Goal: Task Accomplishment & Management: Manage account settings

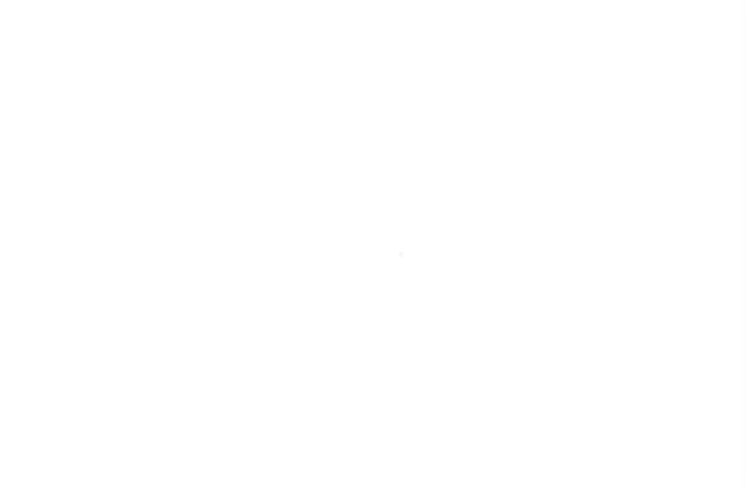
select select "100"
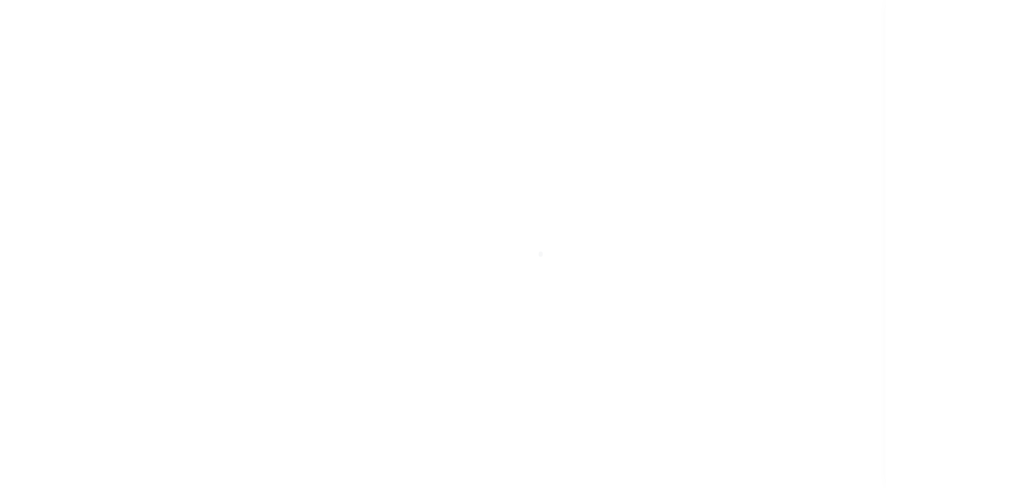
scroll to position [74, 0]
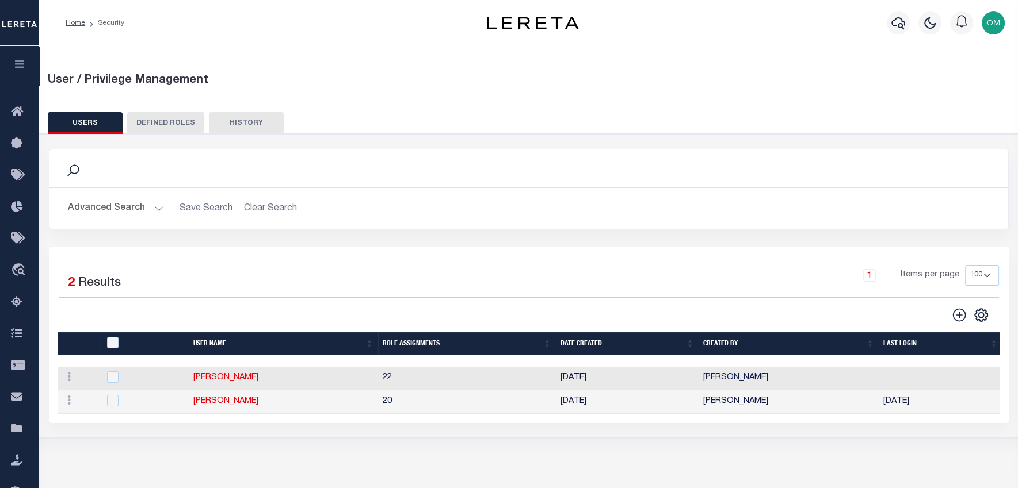
click at [22, 64] on icon "button" at bounding box center [19, 64] width 13 height 10
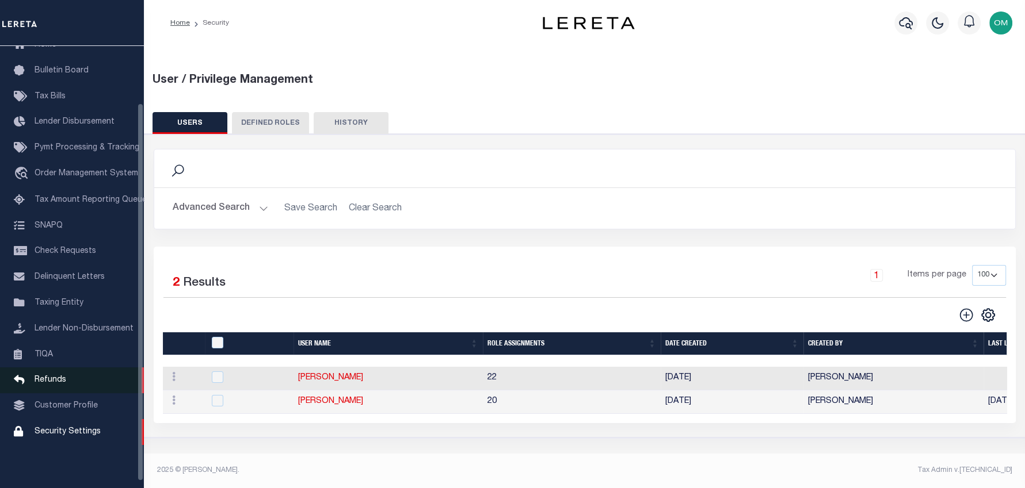
scroll to position [67, 0]
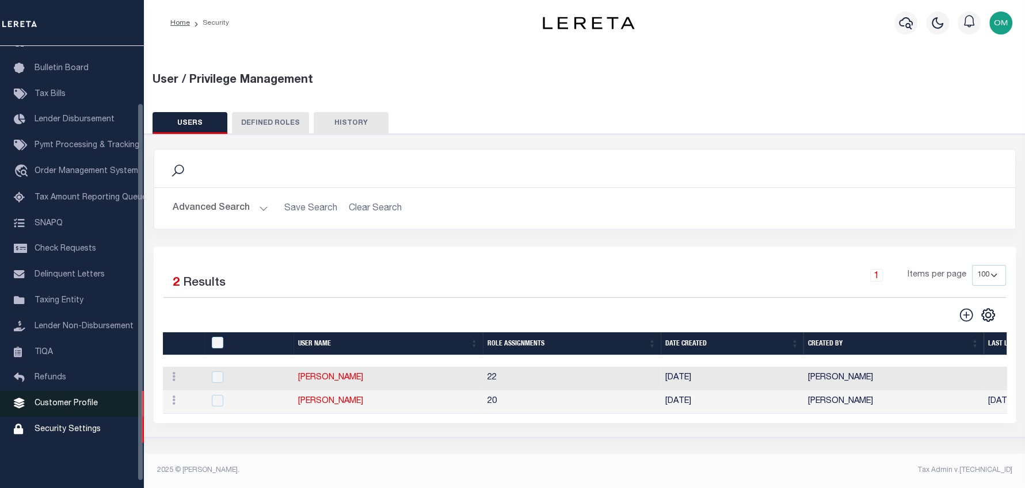
click at [77, 408] on span "Customer Profile" at bounding box center [66, 404] width 63 height 8
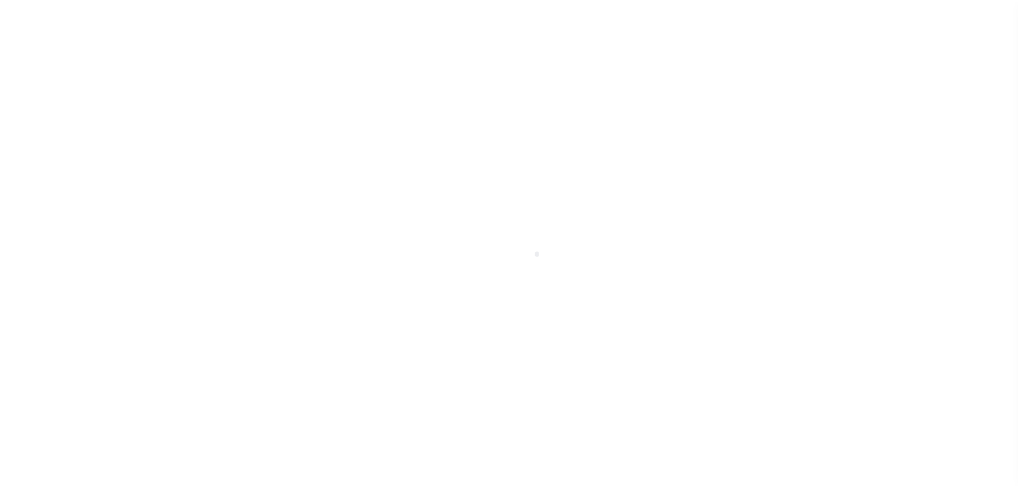
scroll to position [74, 0]
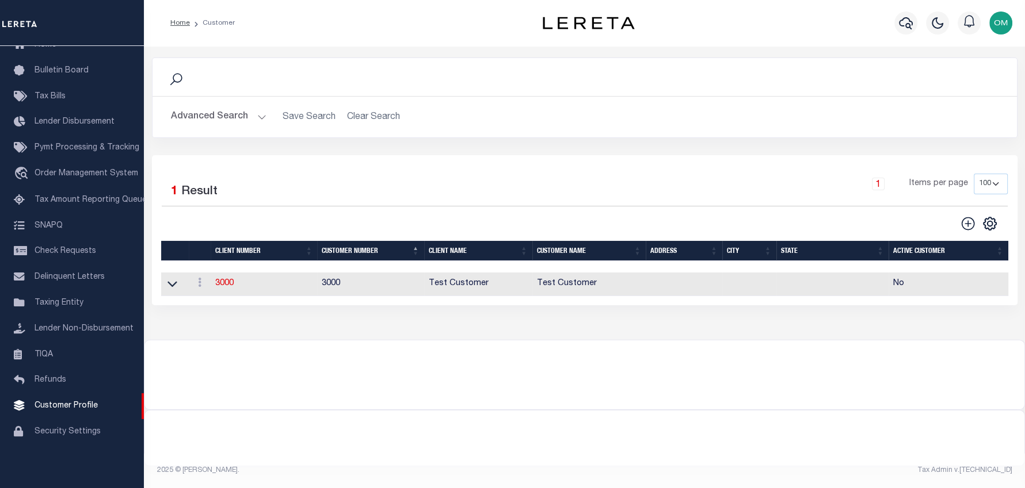
click at [250, 120] on button "Advanced Search" at bounding box center [219, 117] width 96 height 22
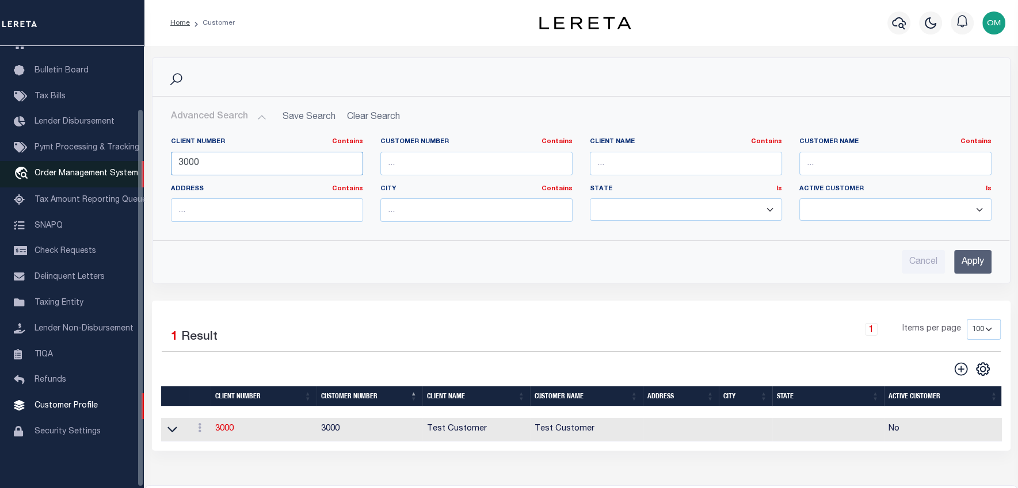
drag, startPoint x: 239, startPoint y: 161, endPoint x: 126, endPoint y: 170, distance: 113.8
click at [126, 170] on div "Home Customer Profile Sign out" at bounding box center [509, 313] width 1018 height 626
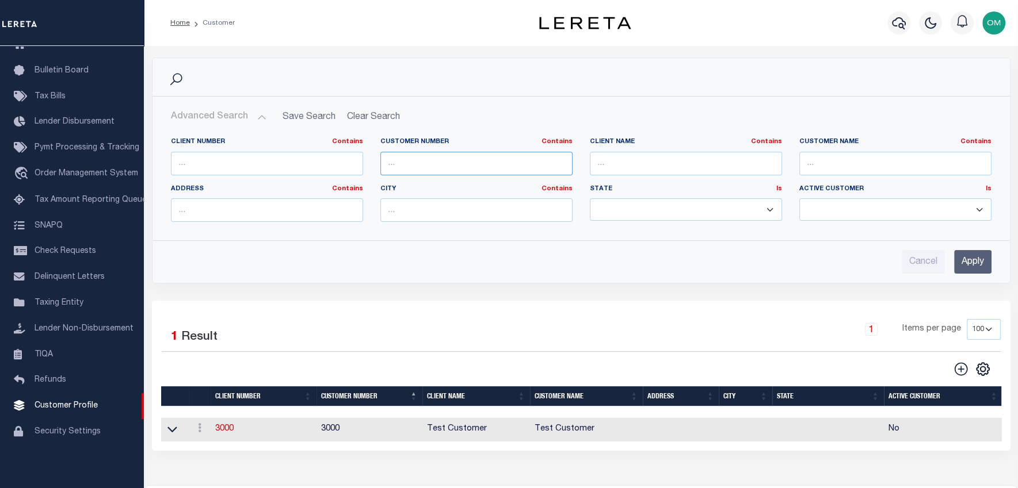
click at [437, 166] on input "text" at bounding box center [476, 164] width 192 height 24
click at [662, 159] on input "text" at bounding box center [686, 164] width 192 height 24
type input "austin"
click at [979, 261] on input "Apply" at bounding box center [972, 262] width 37 height 24
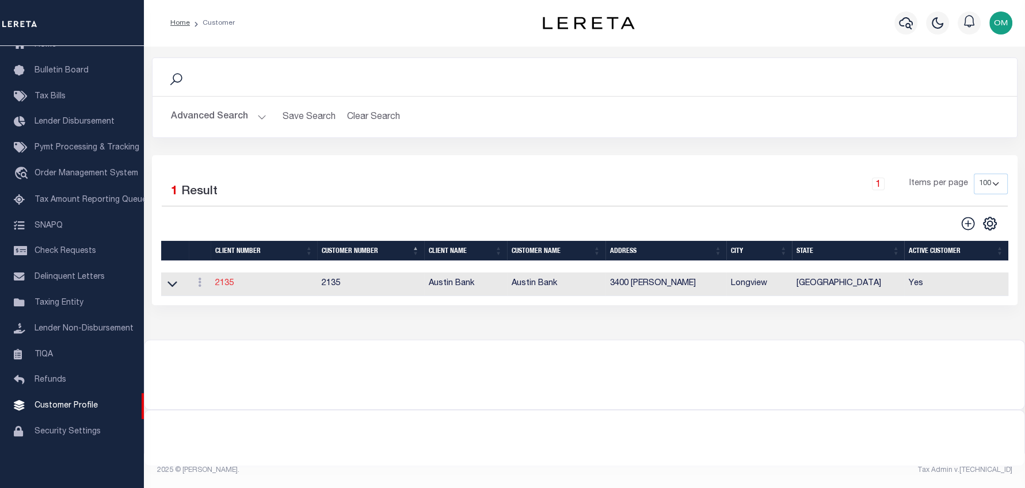
click at [226, 285] on link "2135" at bounding box center [224, 284] width 18 height 8
select select
type input "Austin Bank"
type input "2135"
type input "Austin Bank"
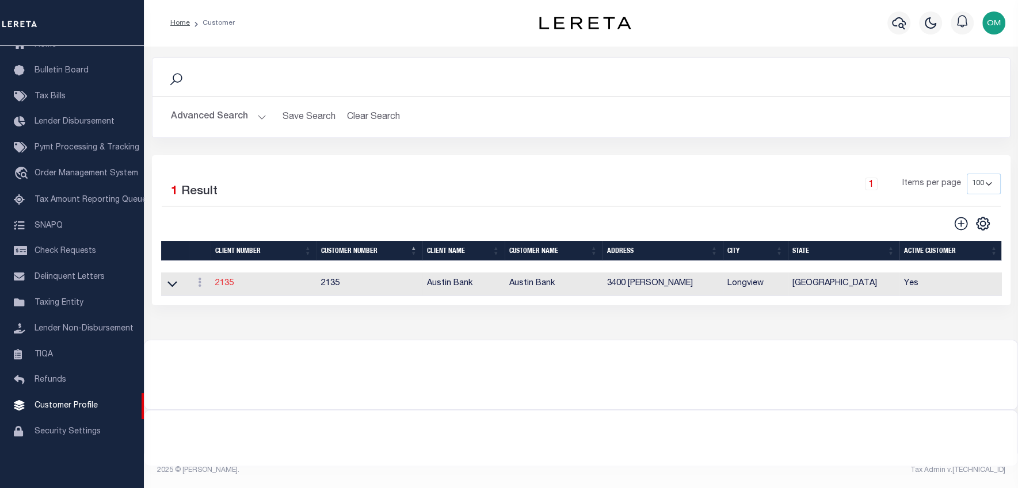
type input "Shannon"
type input "Seay"
select select "Mixed Portfolio"
type input "John S"
type input "[PERSON_NAME]"
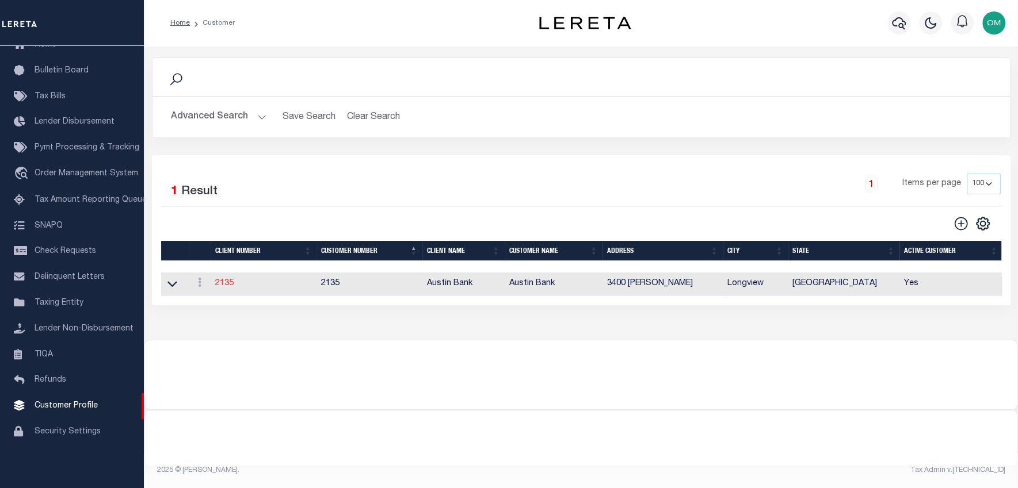
type input "Anthony Targhetta"
select select "FIS"
checkbox input "true"
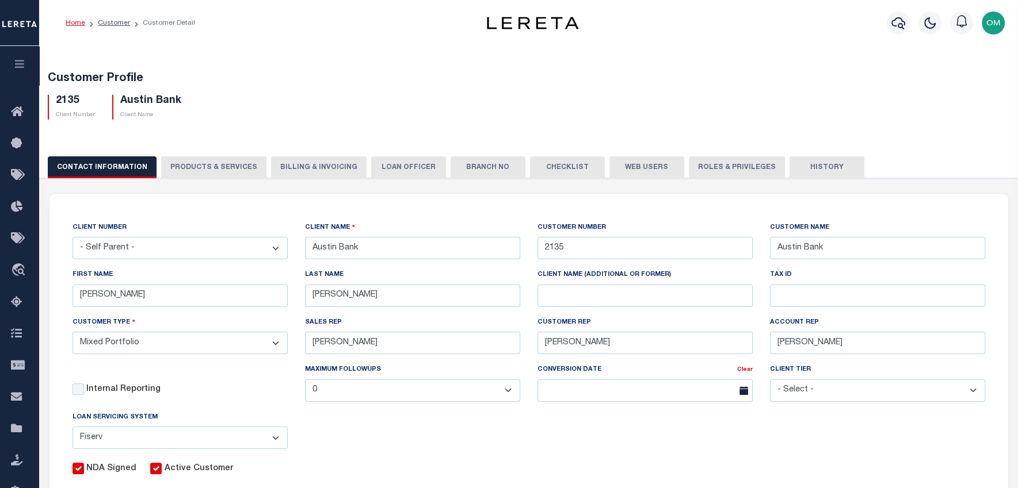
click at [625, 168] on button "Web Users" at bounding box center [646, 168] width 75 height 22
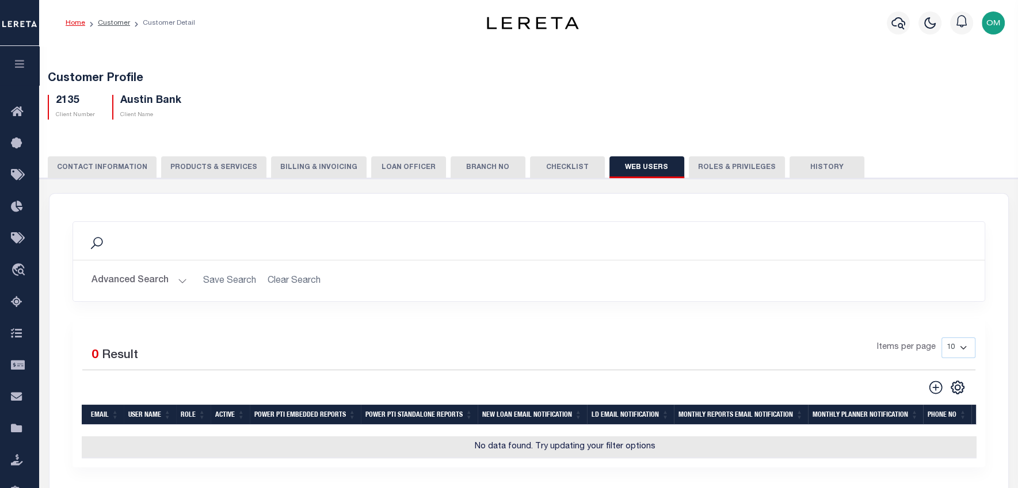
click at [178, 284] on button "Advanced Search" at bounding box center [139, 281] width 96 height 22
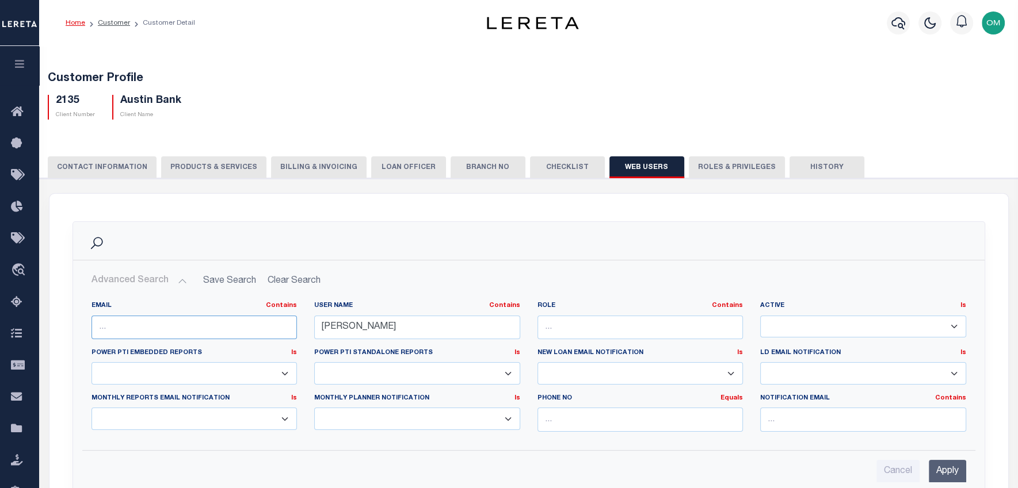
click at [165, 337] on input "text" at bounding box center [194, 328] width 206 height 24
click at [253, 325] on input "text" at bounding box center [194, 328] width 206 height 24
drag, startPoint x: 356, startPoint y: 327, endPoint x: 272, endPoint y: 330, distance: 84.1
click at [272, 330] on div "EMAIL Contains Contains Is USER NAME Contains Contains Is chris Contains Is Is" at bounding box center [529, 370] width 892 height 139
type input "[PERSON_NAME]"
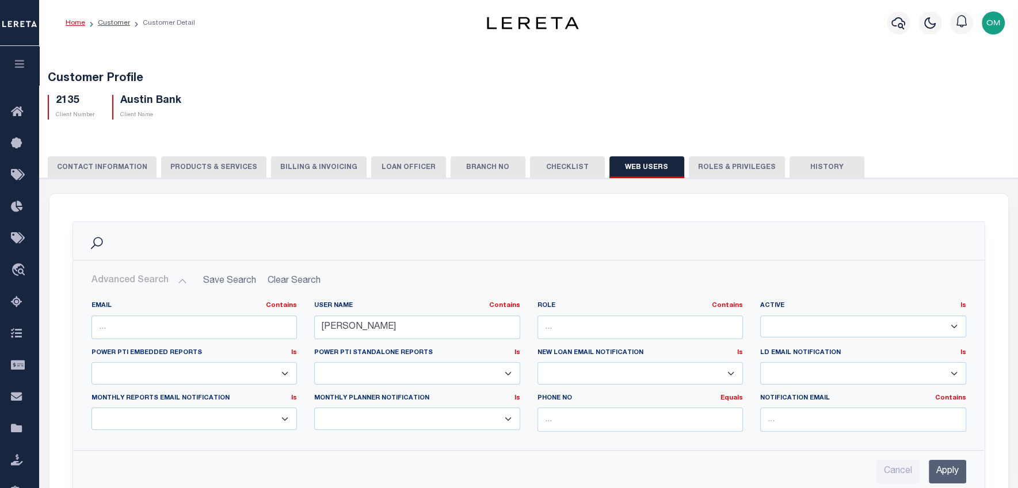
click at [951, 467] on input "Apply" at bounding box center [947, 472] width 37 height 24
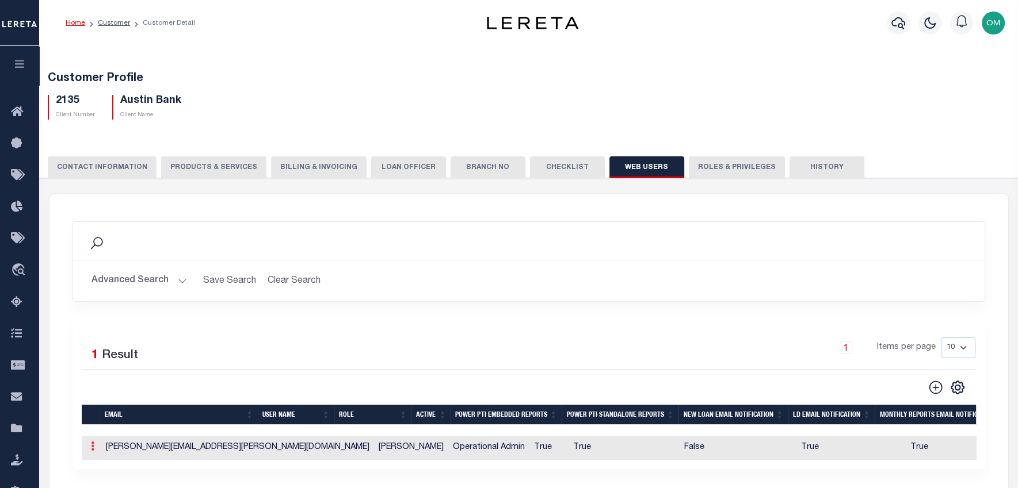
click at [91, 449] on icon at bounding box center [92, 446] width 3 height 9
click at [109, 482] on link "Edit" at bounding box center [113, 483] width 52 height 19
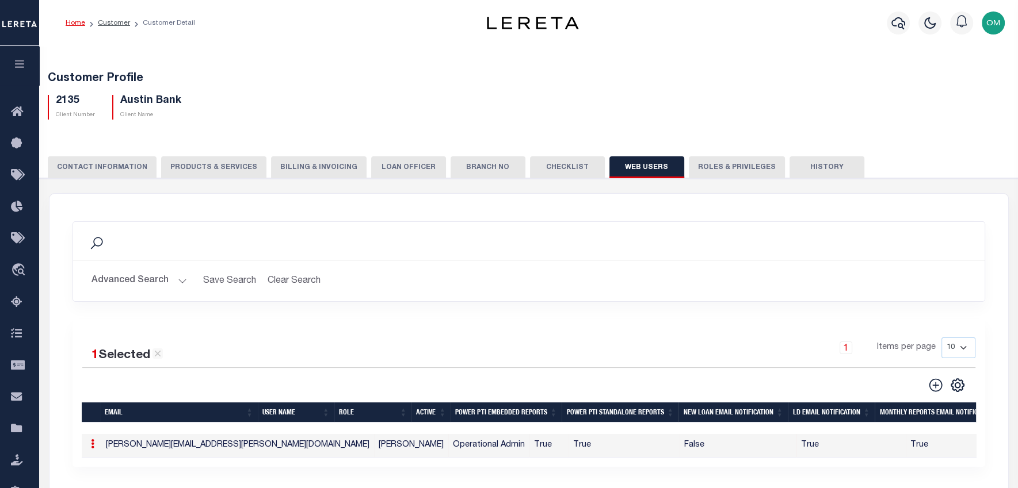
type input "Omar.Mohammed@leretacustomers.com"
type input "omohammed@lereta.com"
type input "[PERSON_NAME]"
type input "5628848550"
checkbox input "true"
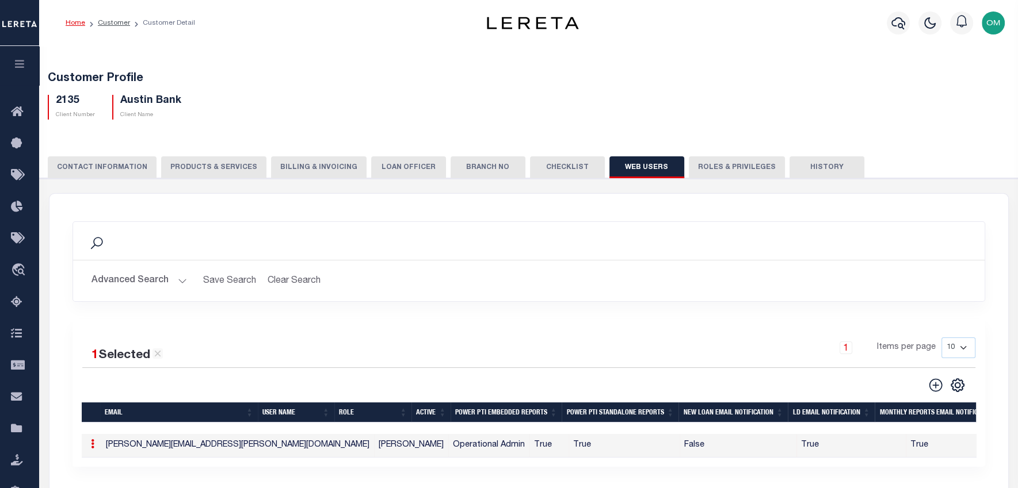
checkbox input "true"
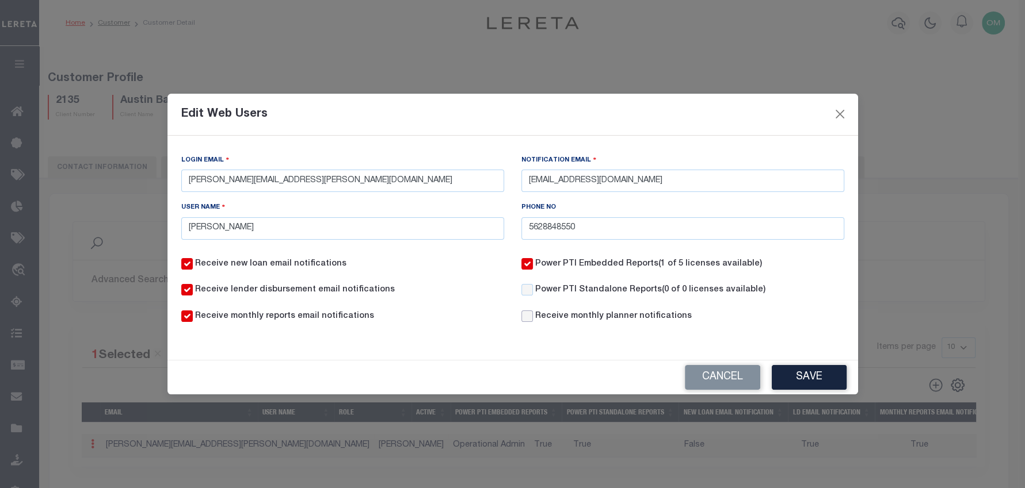
click at [527, 315] on input "Receive monthly planner notifications" at bounding box center [527, 317] width 12 height 12
checkbox input "true"
click at [529, 289] on input "Power PTI Standalone Reports (0 of 0 licenses available)" at bounding box center [527, 290] width 12 height 12
click at [787, 372] on button "Save" at bounding box center [809, 377] width 75 height 25
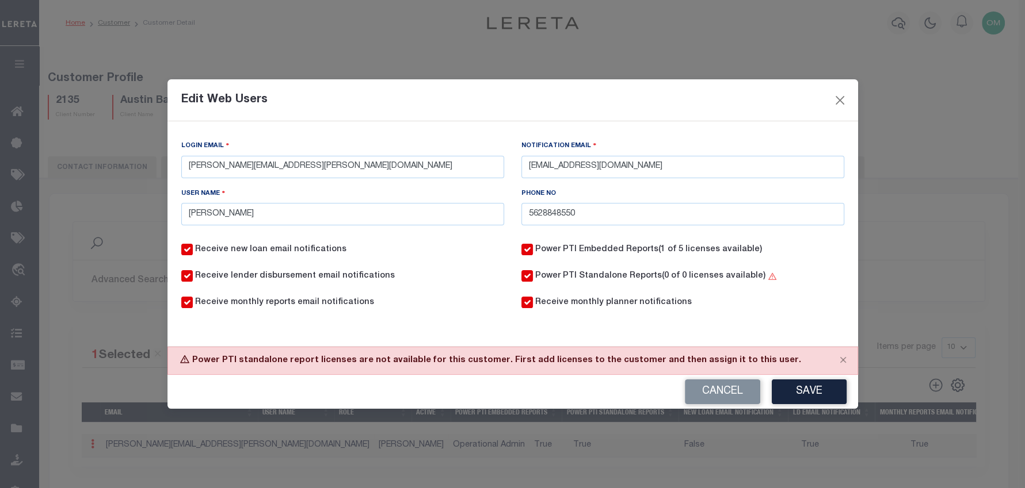
click at [529, 276] on input "Power PTI Standalone Reports (0 of 0 licenses available)" at bounding box center [527, 276] width 12 height 12
checkbox input "false"
click at [816, 390] on button "Save" at bounding box center [809, 392] width 75 height 25
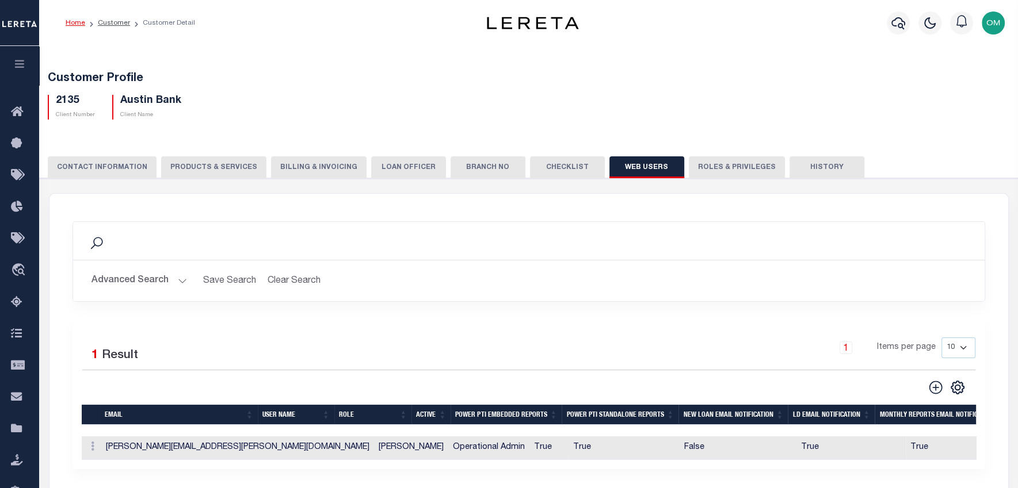
click at [178, 275] on button "Advanced Search" at bounding box center [139, 281] width 96 height 22
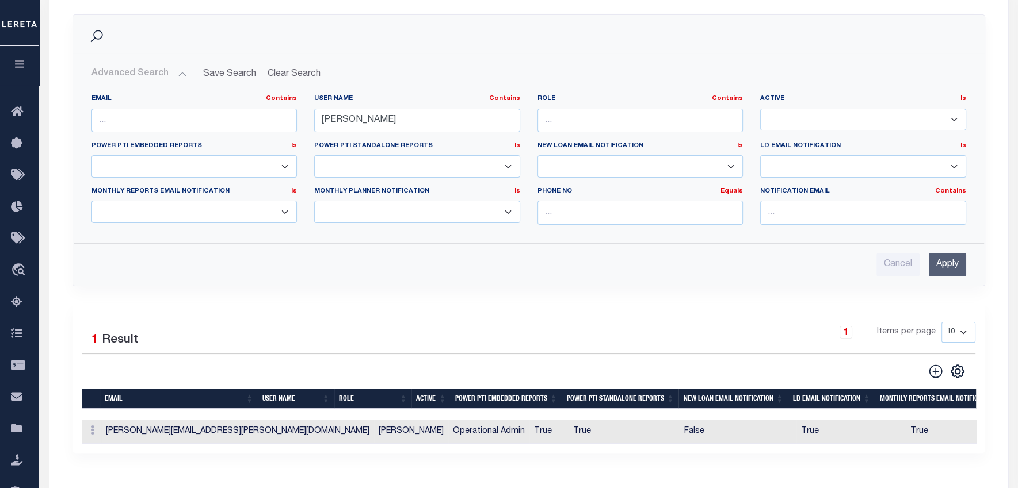
scroll to position [184, 0]
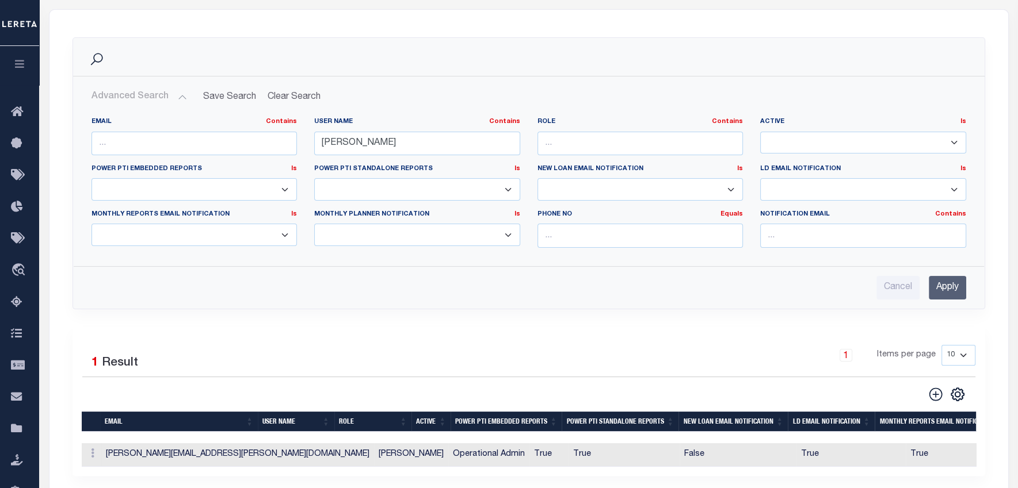
click at [959, 284] on input "Apply" at bounding box center [947, 288] width 37 height 24
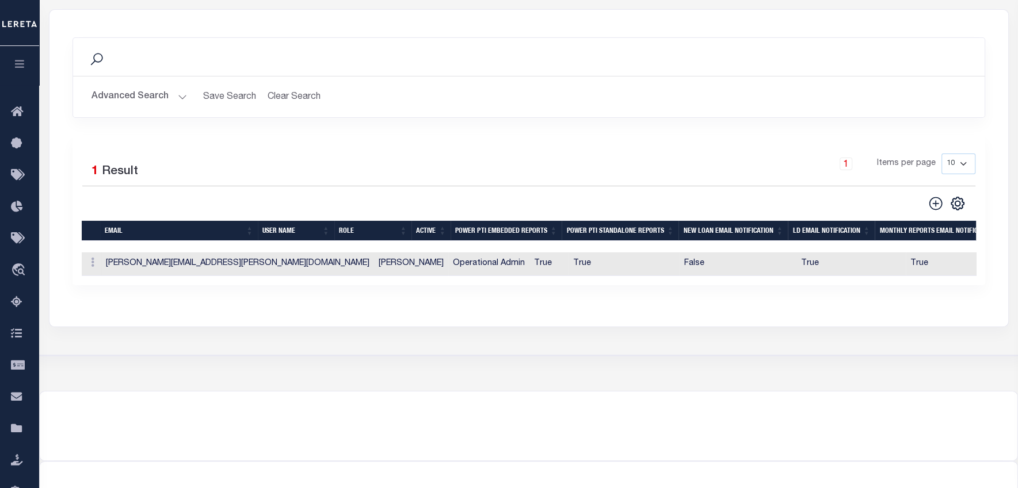
click at [176, 92] on button "Advanced Search" at bounding box center [139, 97] width 96 height 22
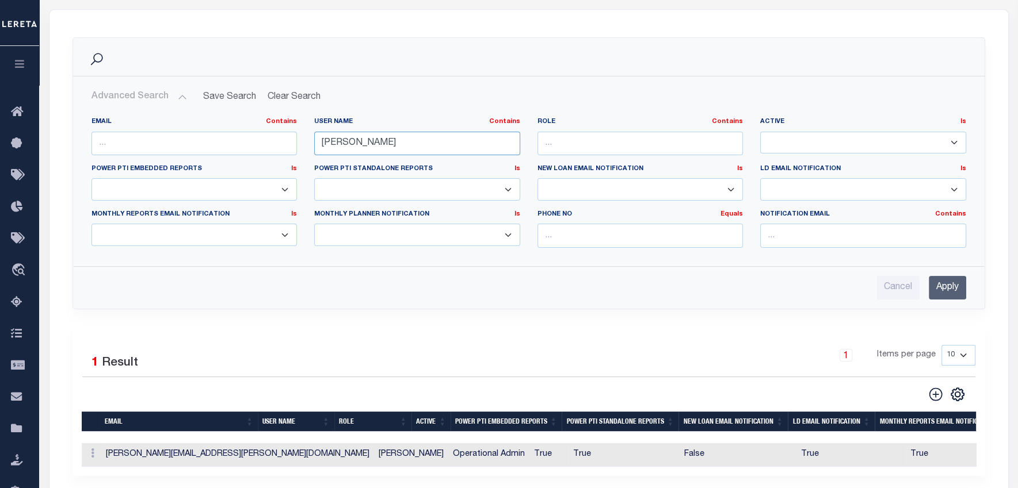
drag, startPoint x: 364, startPoint y: 146, endPoint x: 304, endPoint y: 147, distance: 59.9
click at [304, 147] on div "EMAIL Contains Contains Is USER NAME Contains Contains Is omar Contains Contains" at bounding box center [529, 186] width 892 height 139
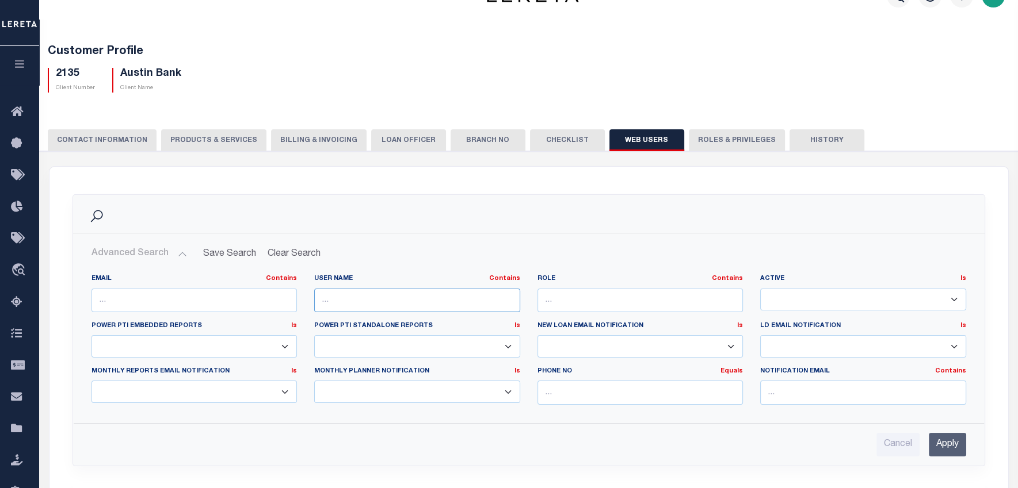
scroll to position [0, 0]
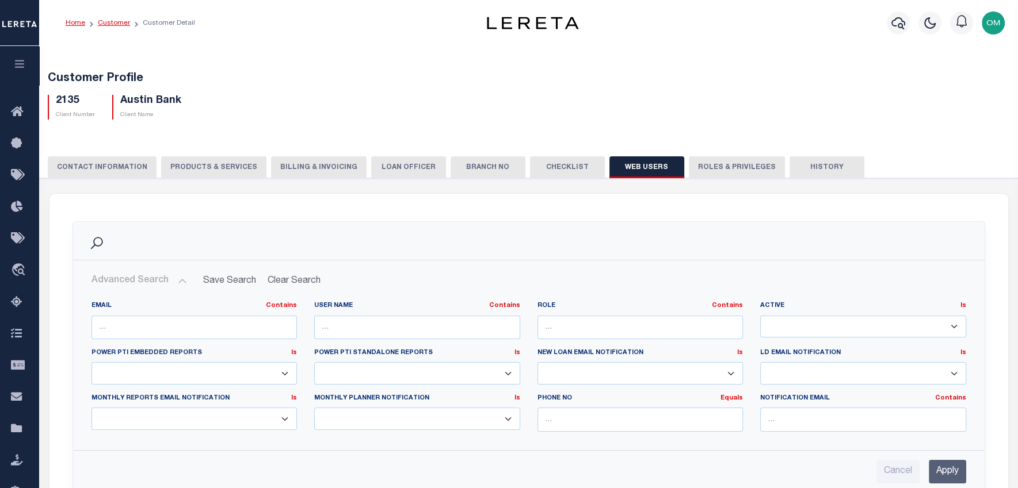
click at [109, 20] on link "Customer" at bounding box center [114, 23] width 32 height 7
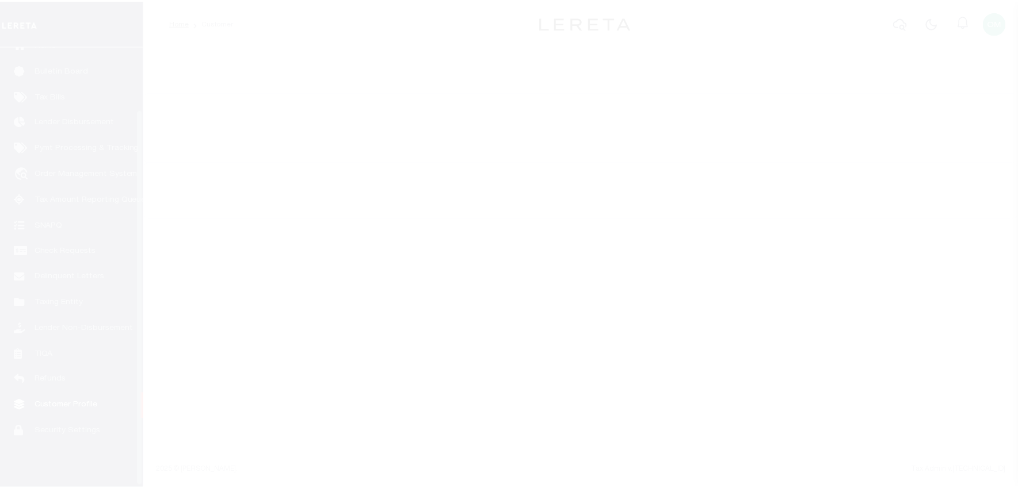
scroll to position [74, 0]
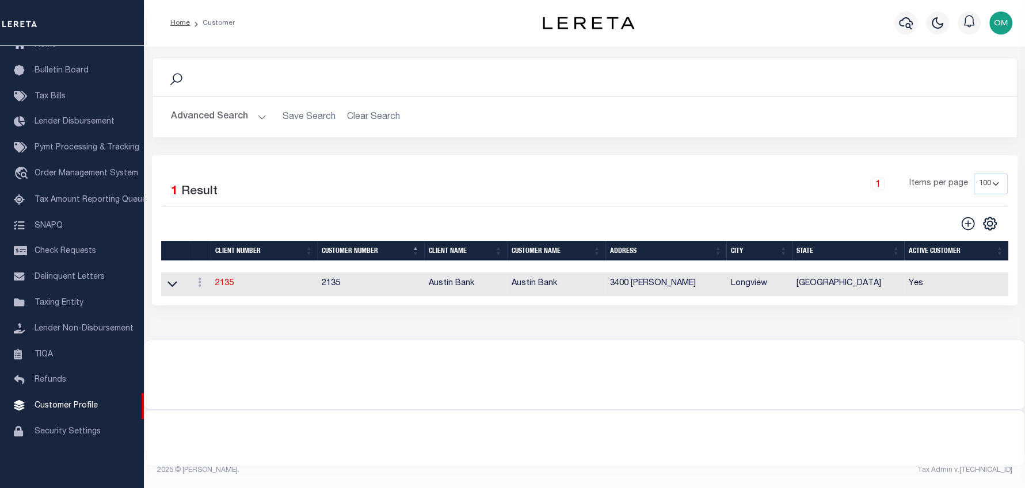
click at [260, 119] on button "Advanced Search" at bounding box center [219, 117] width 96 height 22
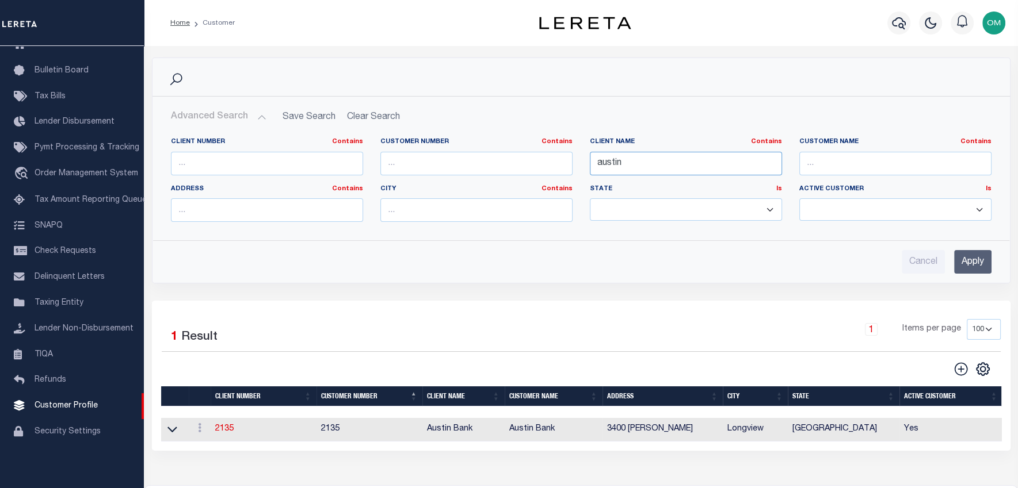
drag, startPoint x: 629, startPoint y: 168, endPoint x: 586, endPoint y: 177, distance: 43.6
click at [586, 177] on div "Client Name Contains Contains Is austin" at bounding box center [685, 161] width 209 height 47
click at [239, 162] on input "text" at bounding box center [267, 164] width 192 height 24
type input "1052"
click at [974, 258] on input "Apply" at bounding box center [972, 262] width 37 height 24
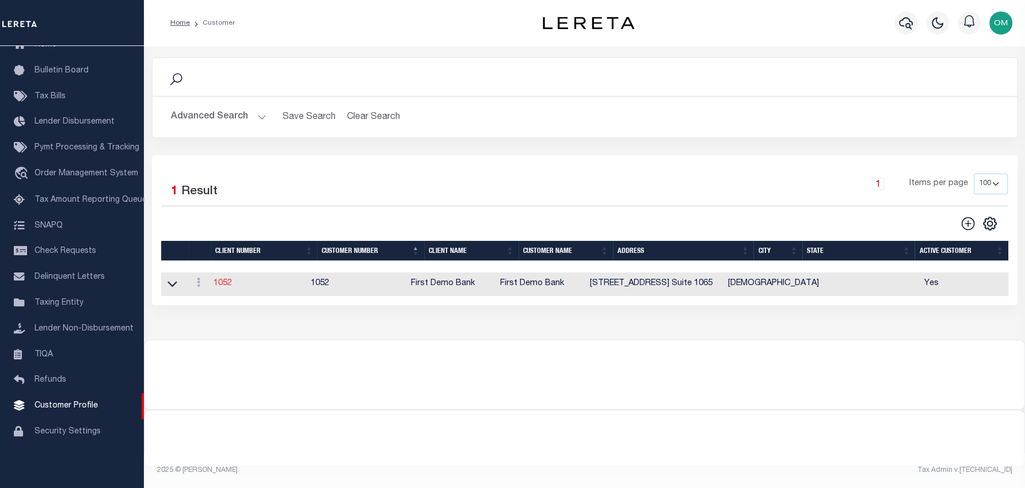
click at [224, 281] on link "1052" at bounding box center [222, 284] width 18 height 8
select select
type input "First Demo Bank"
type input "1052"
type input "First Demo Bank"
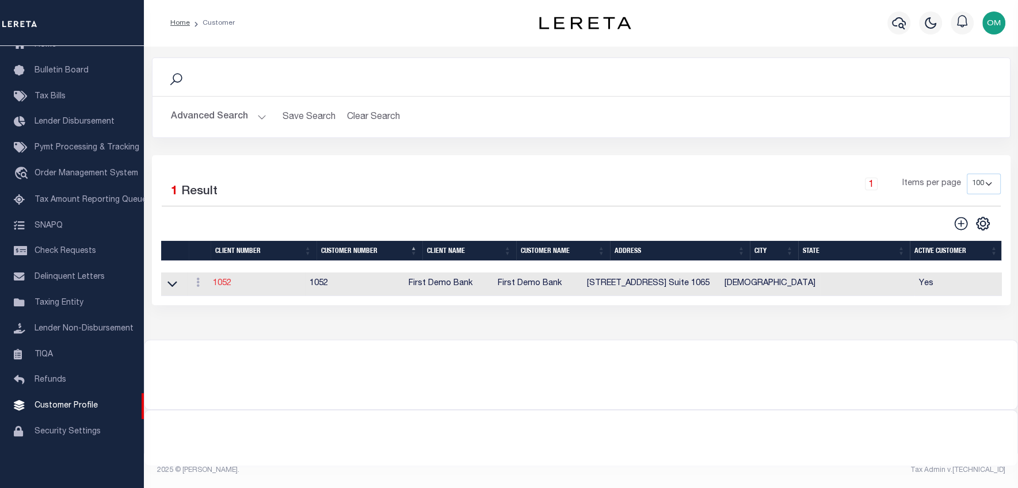
select select "Mixed Portfolio"
type input "[PERSON_NAME]"
type input "10/30/2022"
select select "Tier 1"
checkbox input "true"
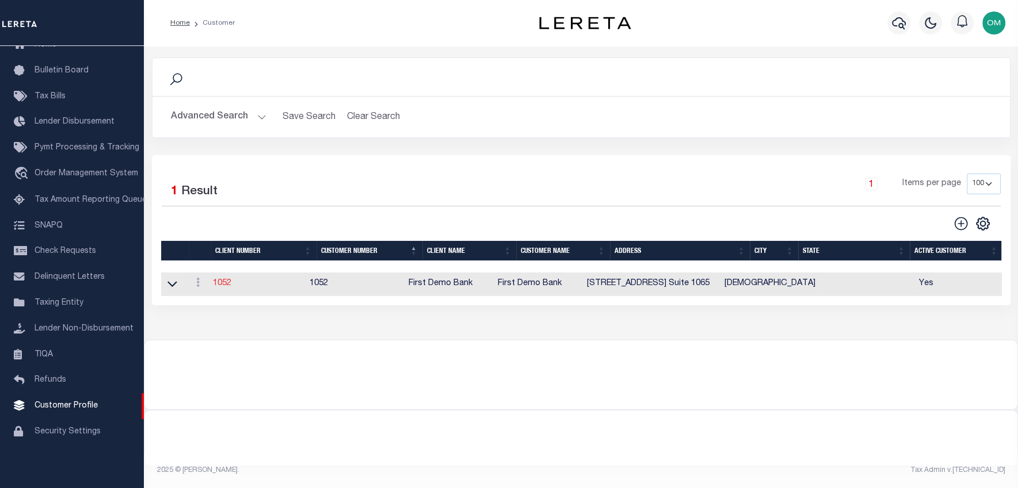
checkbox input "true"
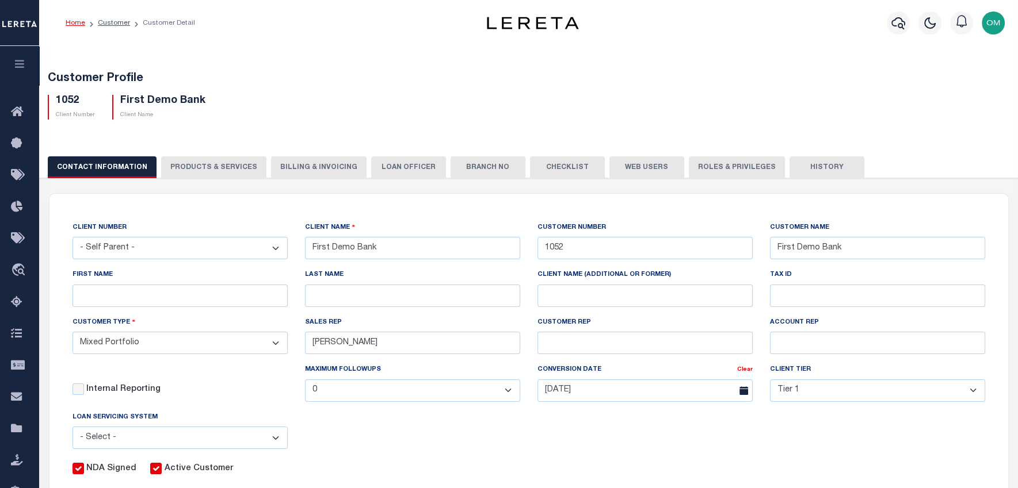
click at [642, 163] on button "Web Users" at bounding box center [646, 168] width 75 height 22
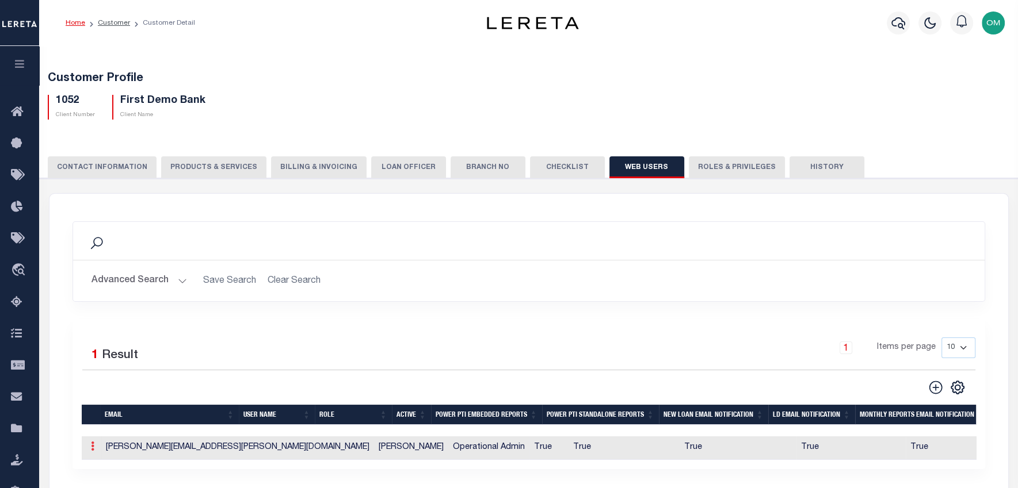
click at [91, 447] on icon at bounding box center [92, 446] width 3 height 9
click at [109, 479] on link "Edit" at bounding box center [113, 483] width 52 height 19
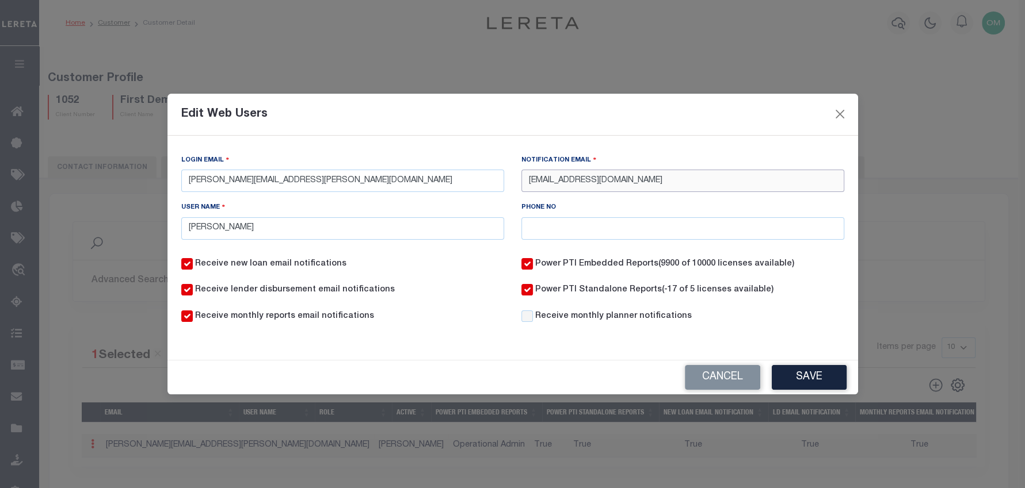
drag, startPoint x: 615, startPoint y: 189, endPoint x: 449, endPoint y: 199, distance: 166.0
click at [449, 199] on div "Login Email Omar.Mohammed@accumatch.com Notification Email shariffnla@gmail.com…" at bounding box center [513, 201] width 680 height 95
click at [581, 185] on input "shariffnla@gmail.com" at bounding box center [682, 181] width 323 height 22
type input "shariffnla@hotmail.com"
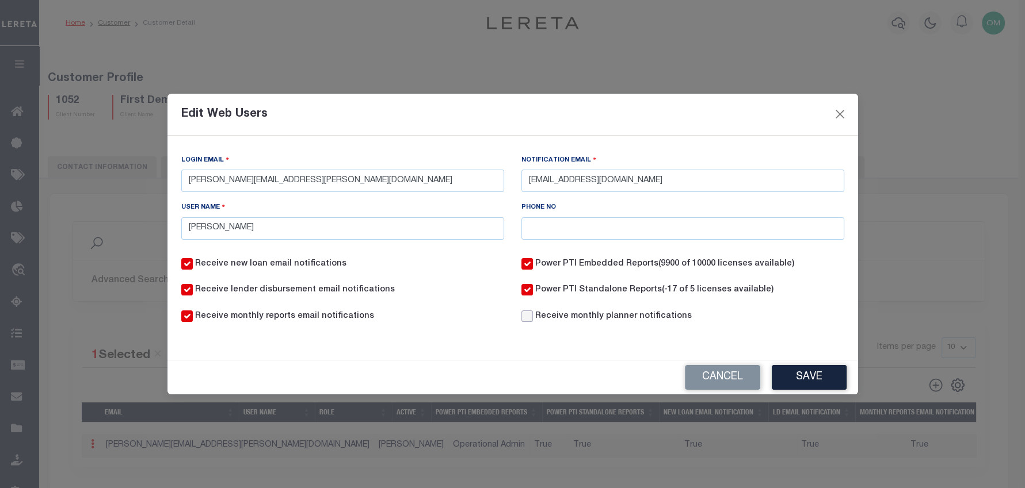
click at [527, 320] on input "Receive monthly planner notifications" at bounding box center [527, 317] width 12 height 12
checkbox input "true"
click at [806, 381] on button "Save" at bounding box center [809, 377] width 75 height 25
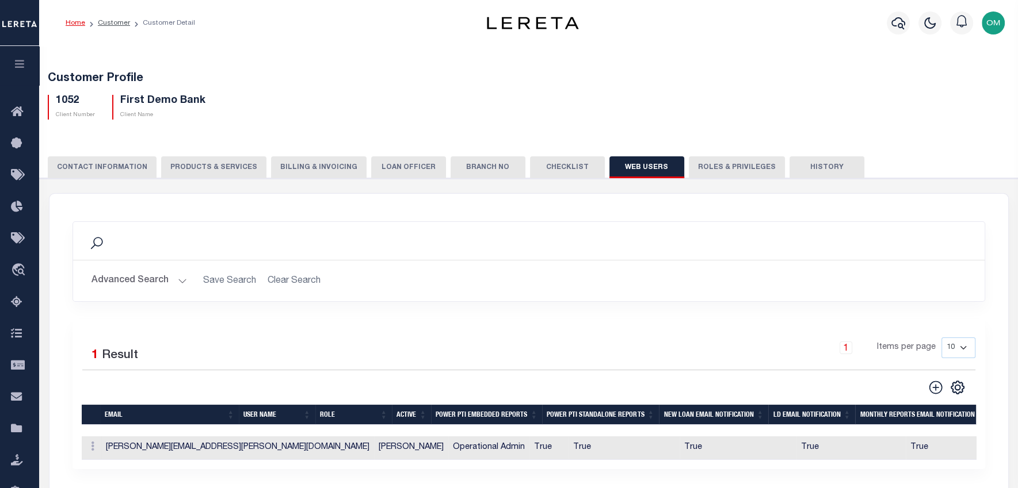
click at [106, 167] on button "CONTACT INFORMATION" at bounding box center [102, 168] width 109 height 22
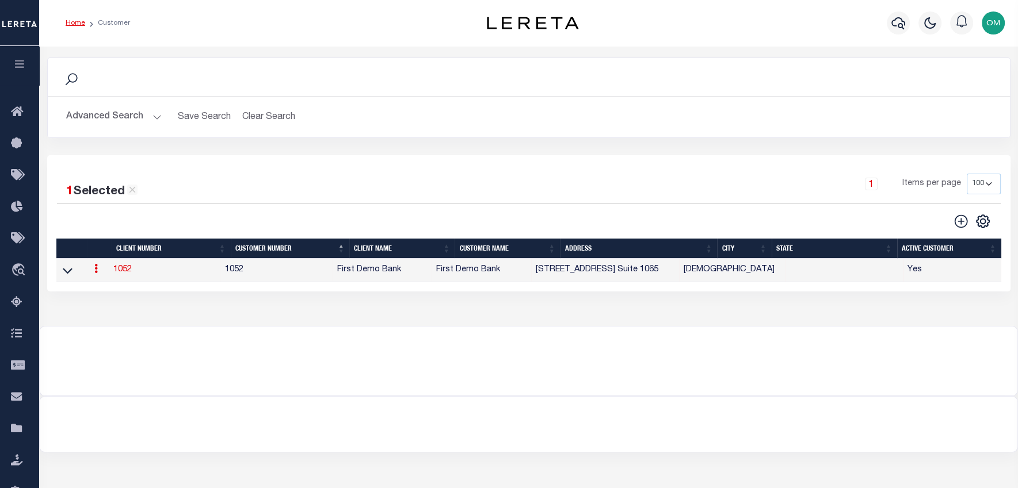
click at [146, 113] on button "Advanced Search" at bounding box center [114, 117] width 96 height 22
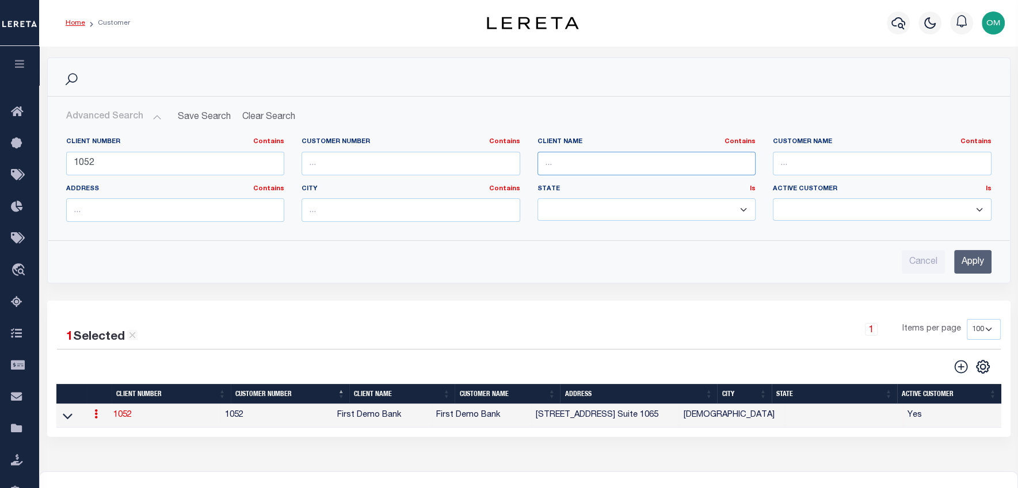
click at [583, 166] on input "text" at bounding box center [646, 164] width 219 height 24
type input "a"
type input "austin"
click at [974, 256] on input "Apply" at bounding box center [972, 262] width 37 height 24
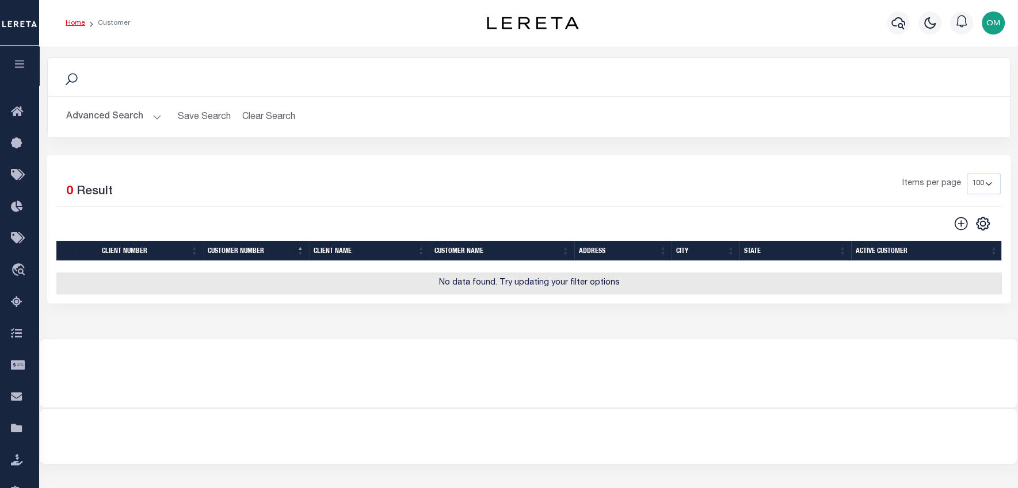
click at [144, 109] on button "Advanced Search" at bounding box center [114, 117] width 96 height 22
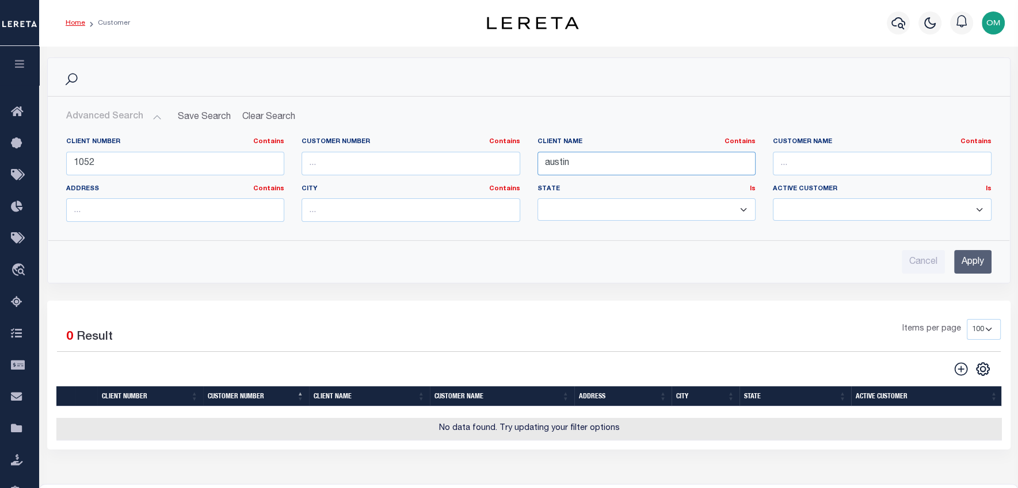
click at [464, 181] on div "Client Number Contains Contains Is 1052 Customer Number Contains Contains Is Is" at bounding box center [529, 185] width 942 height 94
drag, startPoint x: 168, startPoint y: 166, endPoint x: 25, endPoint y: 168, distance: 143.3
click at [30, 168] on div "Home Customer Profile Sign out" at bounding box center [509, 312] width 1018 height 625
click at [973, 262] on input "Apply" at bounding box center [972, 262] width 37 height 24
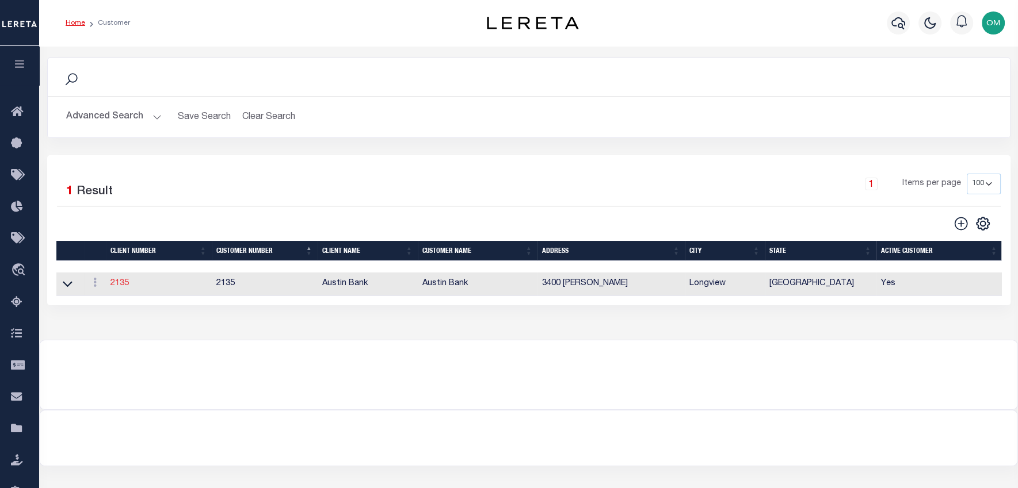
click at [117, 284] on link "2135" at bounding box center [119, 284] width 18 height 8
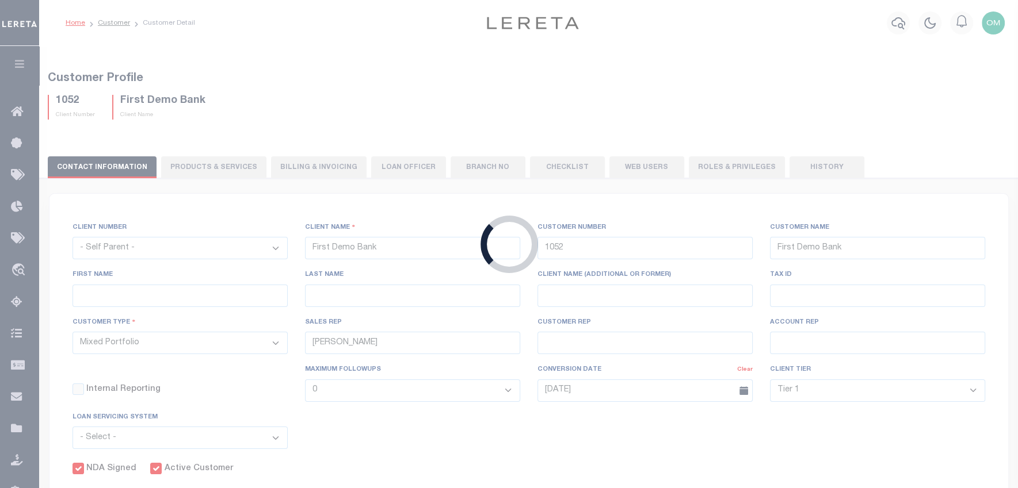
select select "2135"
type input "Austin Bank"
type input "2135"
type input "Austin Bank"
type input "Shannon"
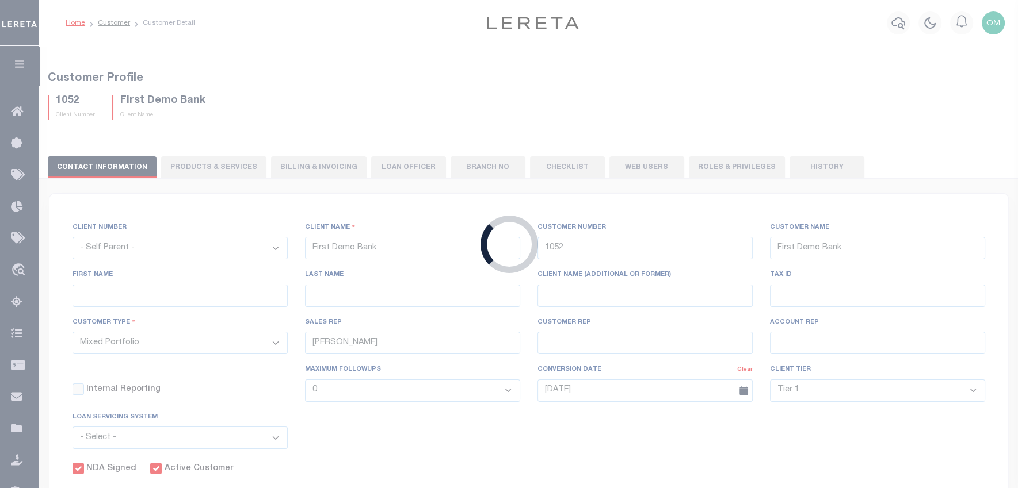
type input "Seay"
type input "John S"
type input "[PERSON_NAME]"
type input "Anthony Targhetta"
select select
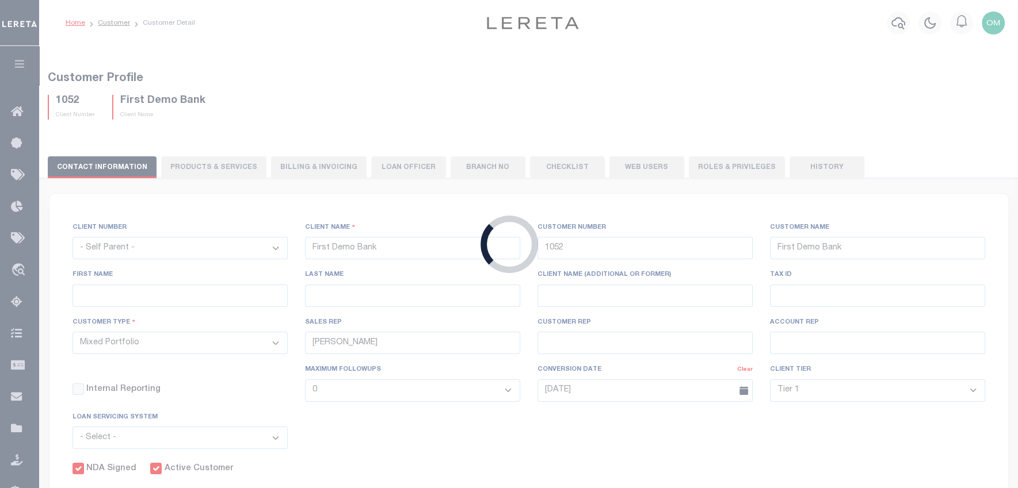
select select "FIS"
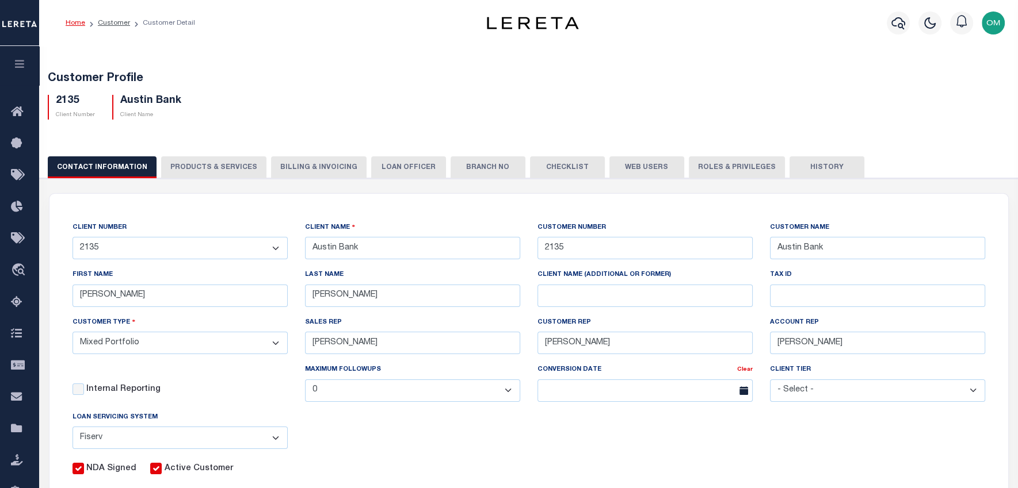
click at [639, 166] on button "Web Users" at bounding box center [646, 168] width 75 height 22
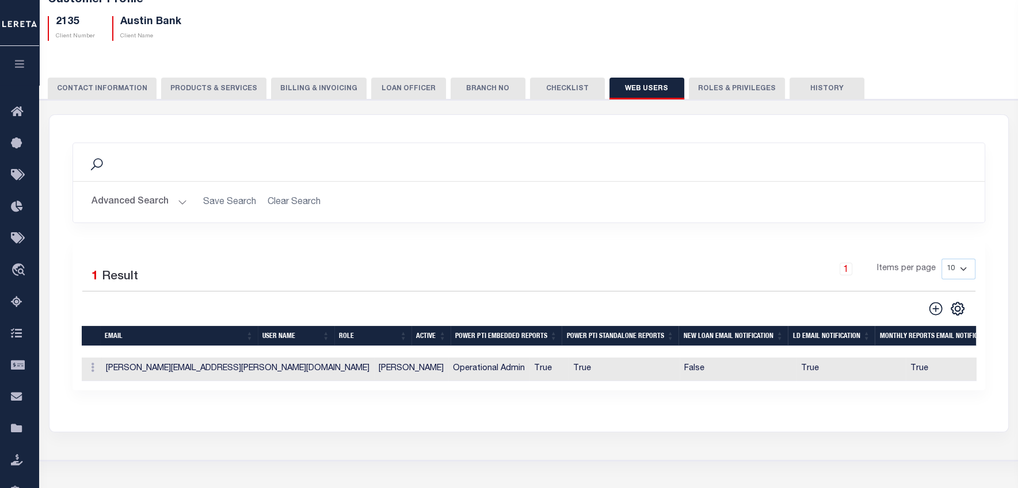
scroll to position [92, 0]
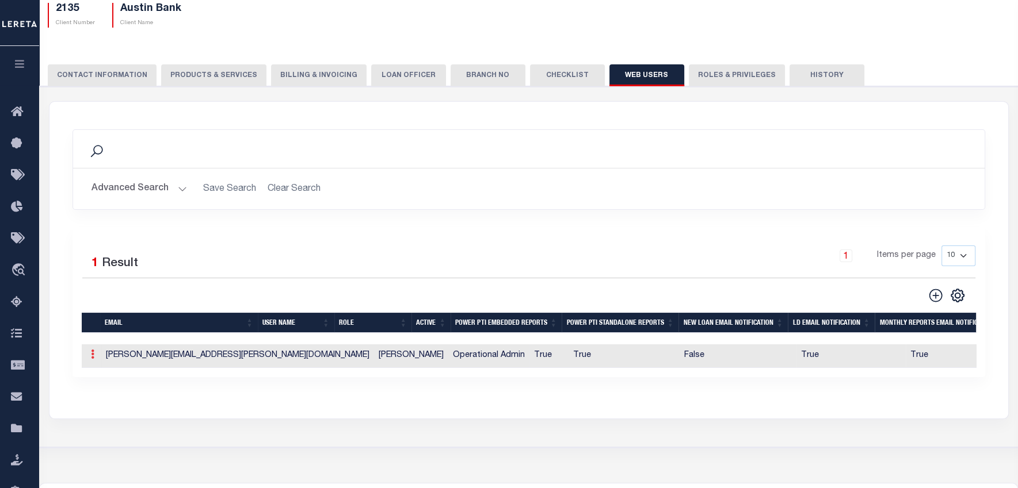
click at [91, 357] on icon at bounding box center [92, 354] width 3 height 9
click at [108, 391] on link "Edit" at bounding box center [113, 391] width 52 height 19
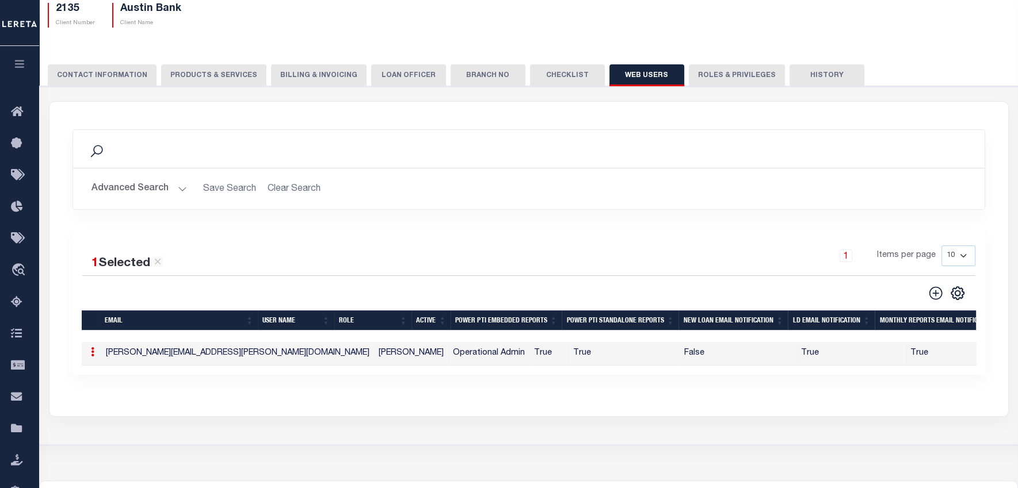
type input "Omar.Mohammed@leretacustomers.com"
type input "omohammed@lereta.com"
type input "[PERSON_NAME]"
type input "5628848550"
checkbox input "false"
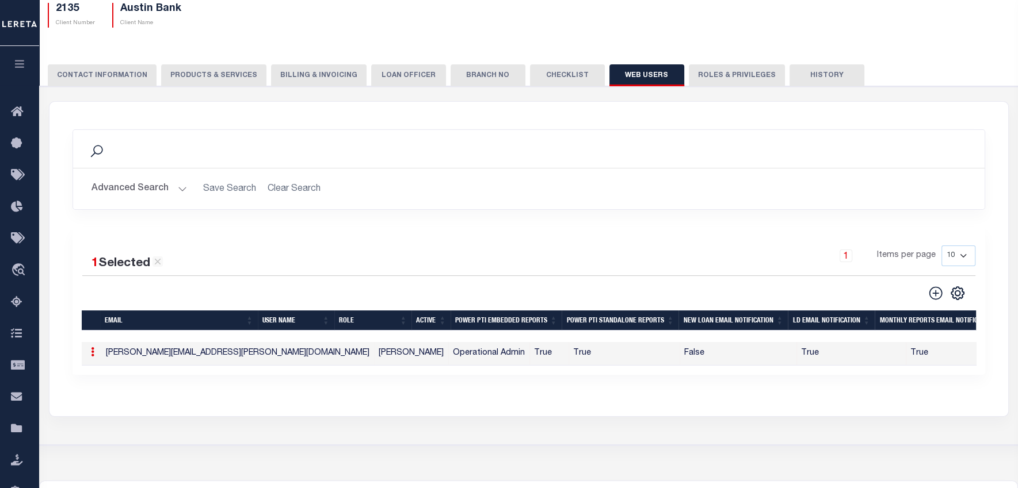
checkbox input "true"
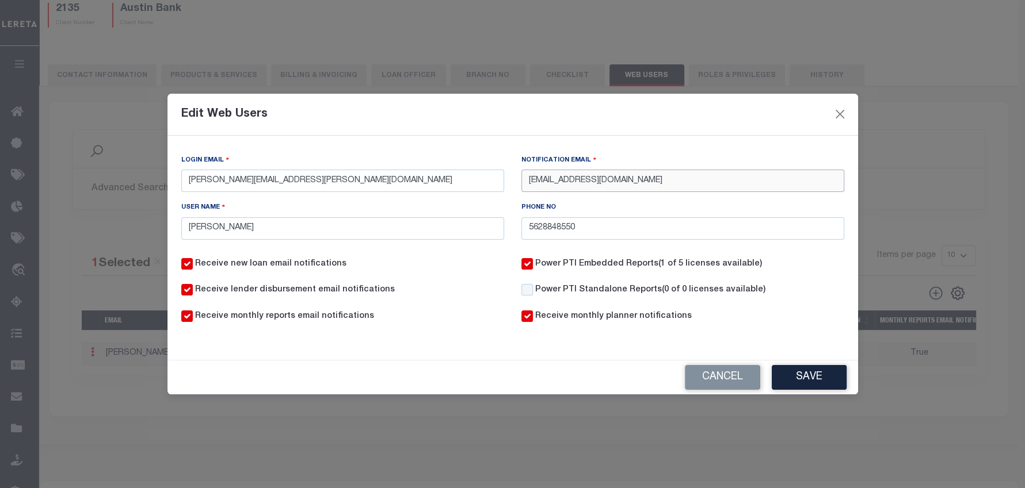
drag, startPoint x: 651, startPoint y: 181, endPoint x: 504, endPoint y: 181, distance: 146.7
click at [504, 181] on div "Login Email Omar.Mohammed@leretacustomers.com Notification Email omohammed@lere…" at bounding box center [513, 201] width 680 height 95
click at [428, 336] on div "Receive monthly reports email notifications" at bounding box center [343, 324] width 340 height 26
click at [575, 187] on input "sh" at bounding box center [682, 181] width 323 height 22
type input "shariffnla@hotmail.com"
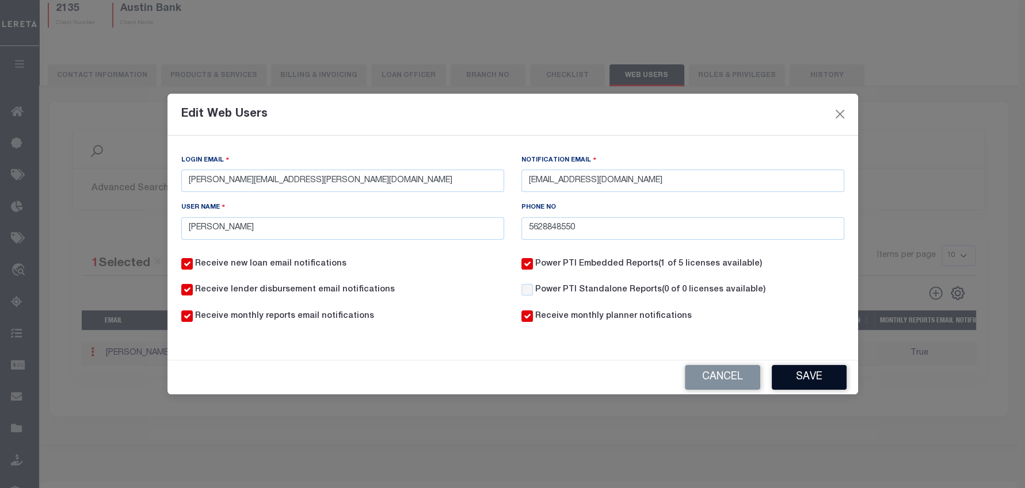
click at [818, 370] on button "Save" at bounding box center [809, 377] width 75 height 25
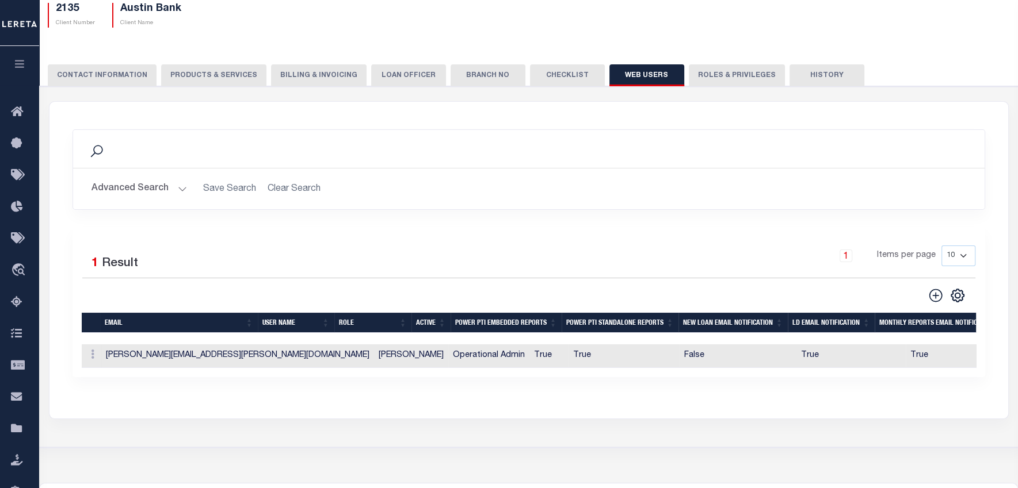
click at [562, 74] on button "Checklist" at bounding box center [567, 75] width 75 height 22
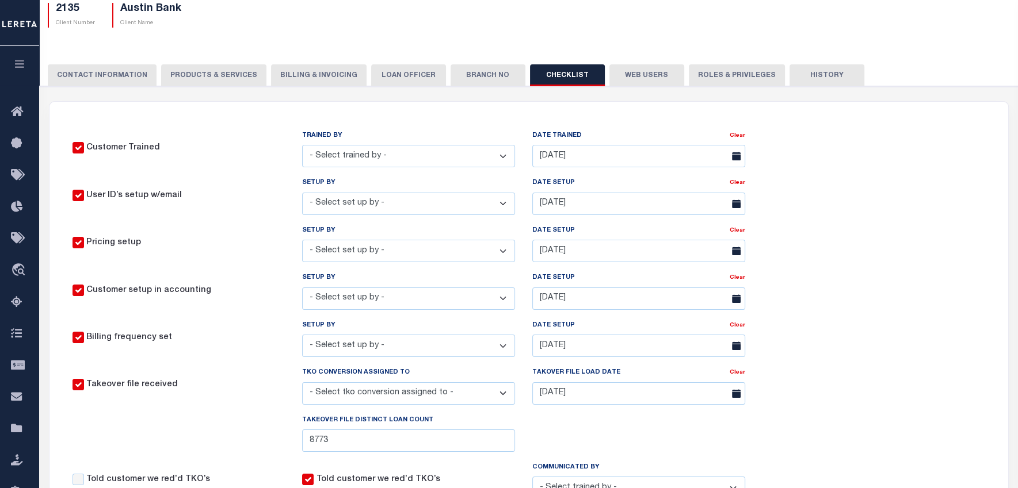
click at [488, 82] on button "Branch No" at bounding box center [488, 75] width 75 height 22
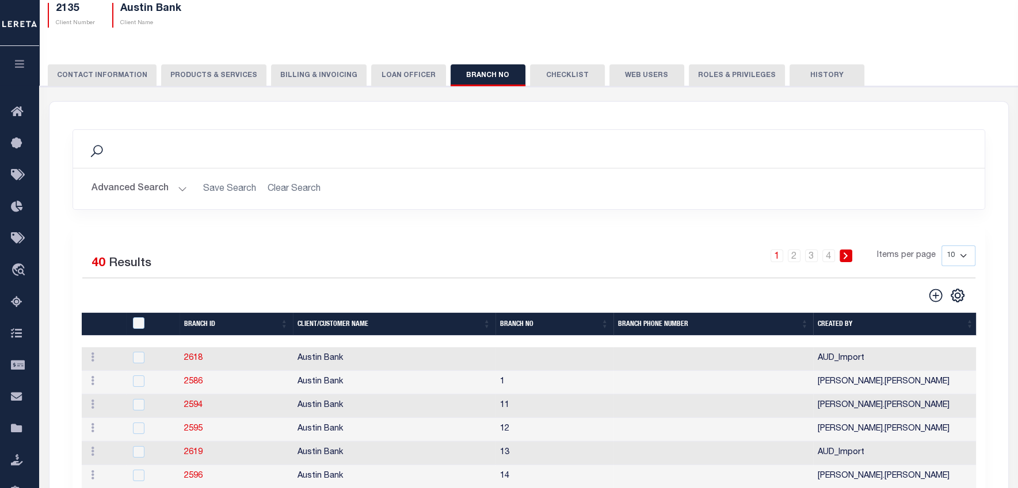
click at [415, 83] on button "LOAN OFFICER" at bounding box center [408, 75] width 75 height 22
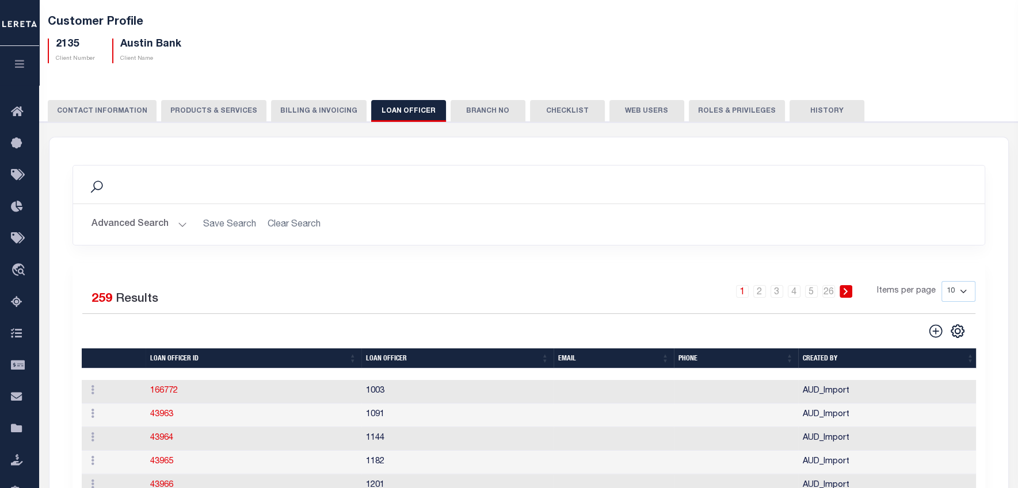
scroll to position [46, 0]
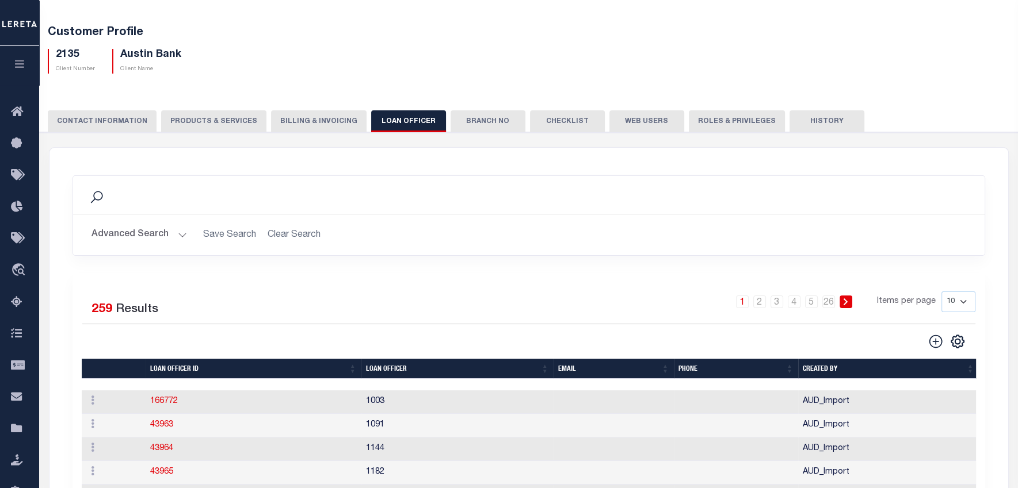
click at [16, 64] on icon "button" at bounding box center [19, 64] width 13 height 10
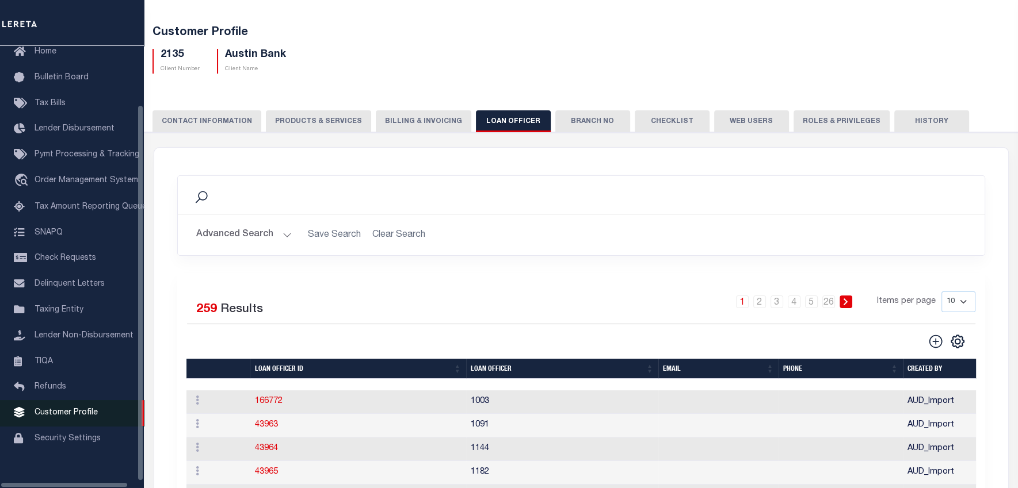
scroll to position [67, 0]
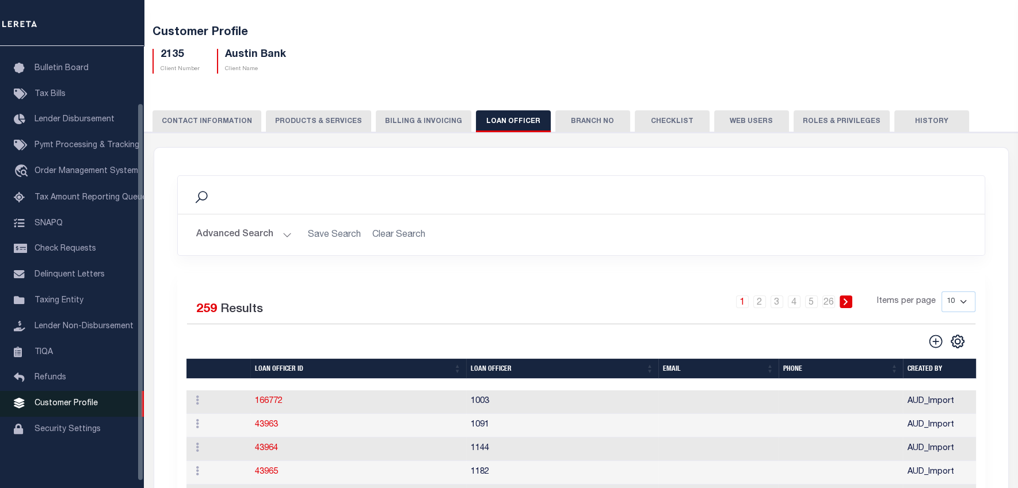
click at [96, 408] on link "Customer Profile" at bounding box center [72, 404] width 144 height 26
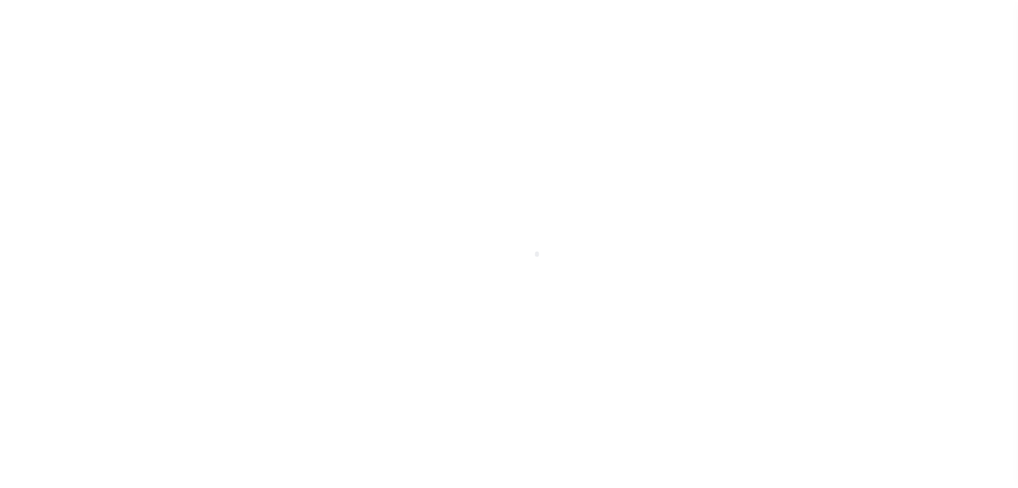
scroll to position [74, 0]
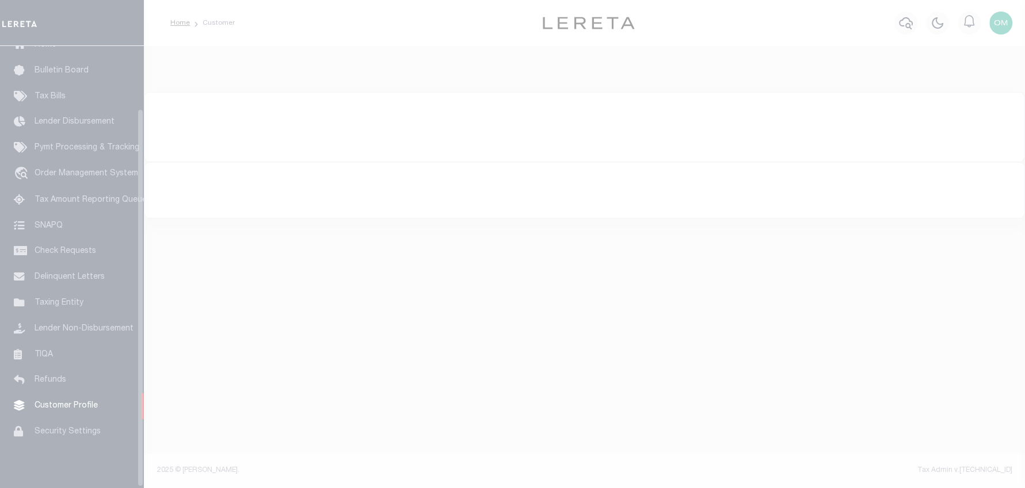
type input "austin"
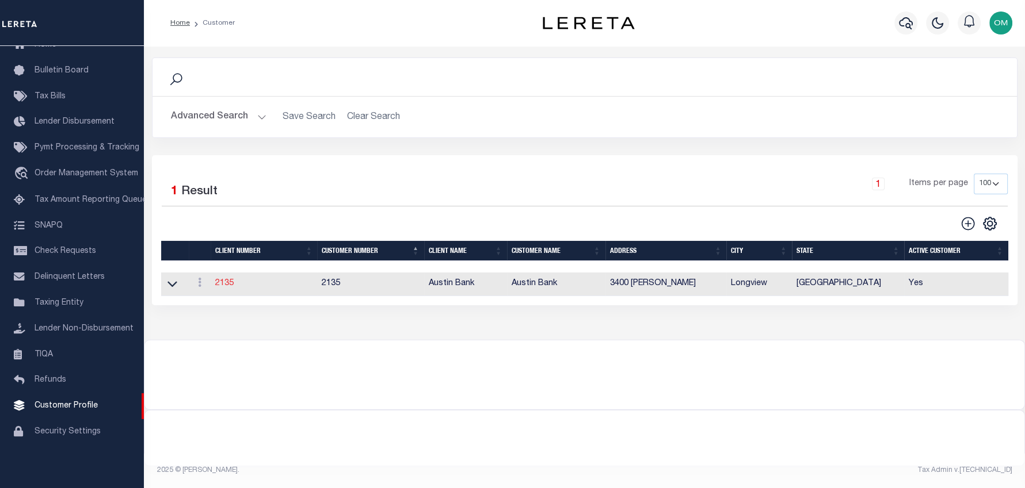
click at [218, 283] on link "2135" at bounding box center [224, 284] width 18 height 8
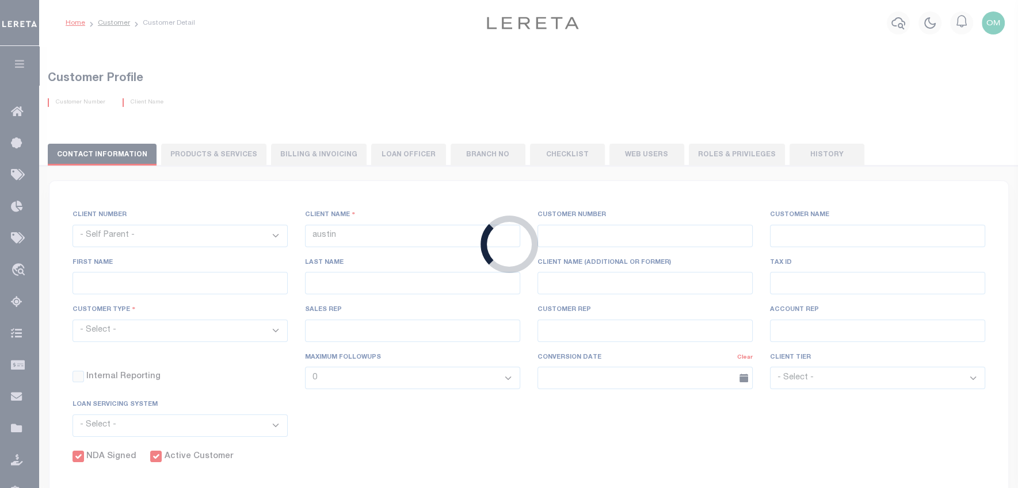
select select
type input "Austin Bank"
type input "2135"
type input "Austin Bank"
type input "Shannon"
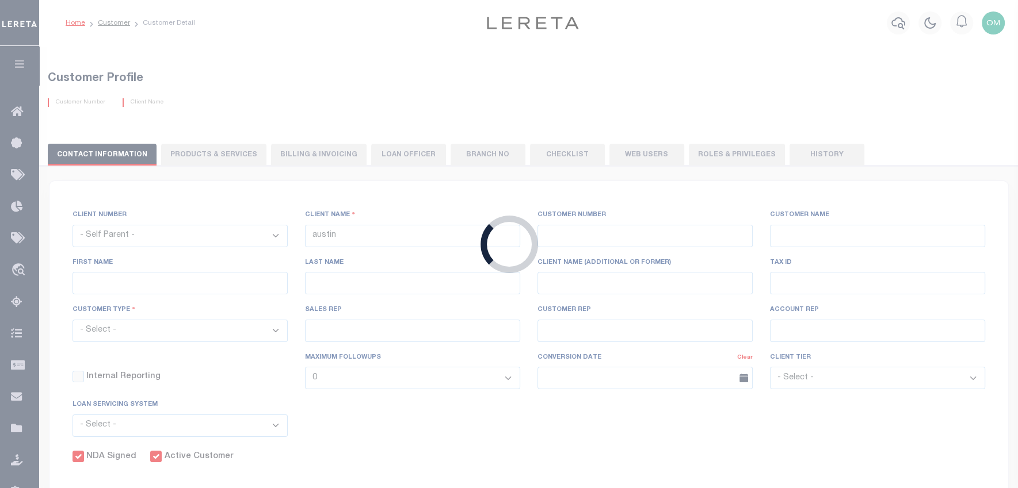
type input "Seay"
select select "Mixed Portfolio"
type input "John S"
type input "[PERSON_NAME]"
type input "Anthony Targhetta"
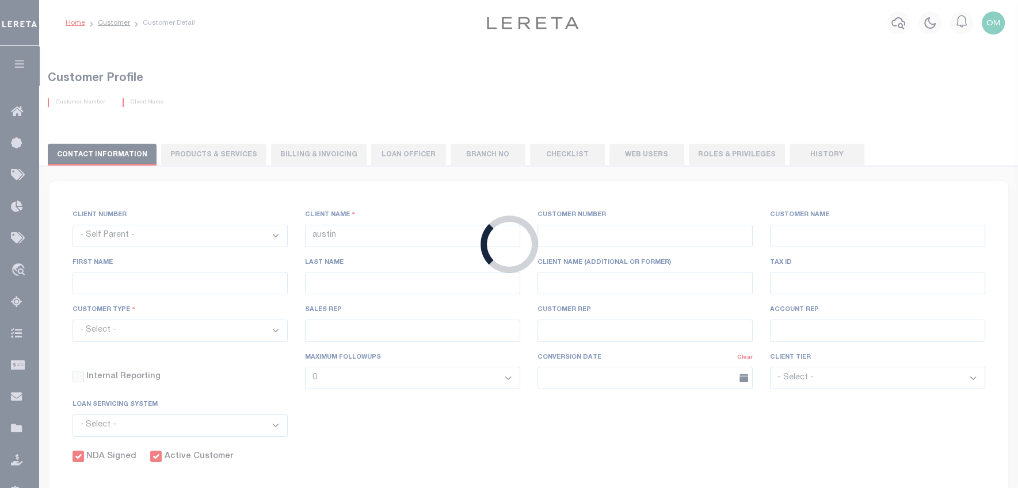
select select "FIS"
checkbox input "true"
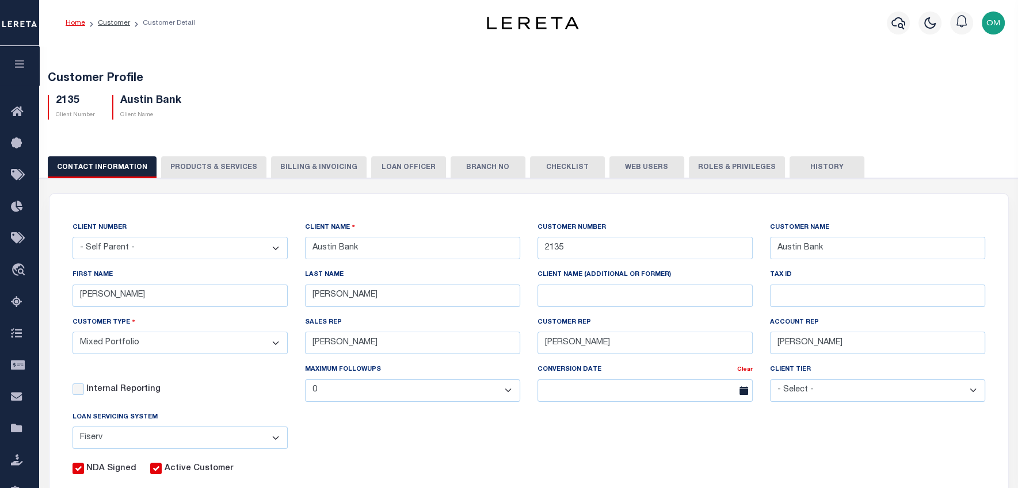
click at [623, 166] on button "Web Users" at bounding box center [646, 168] width 75 height 22
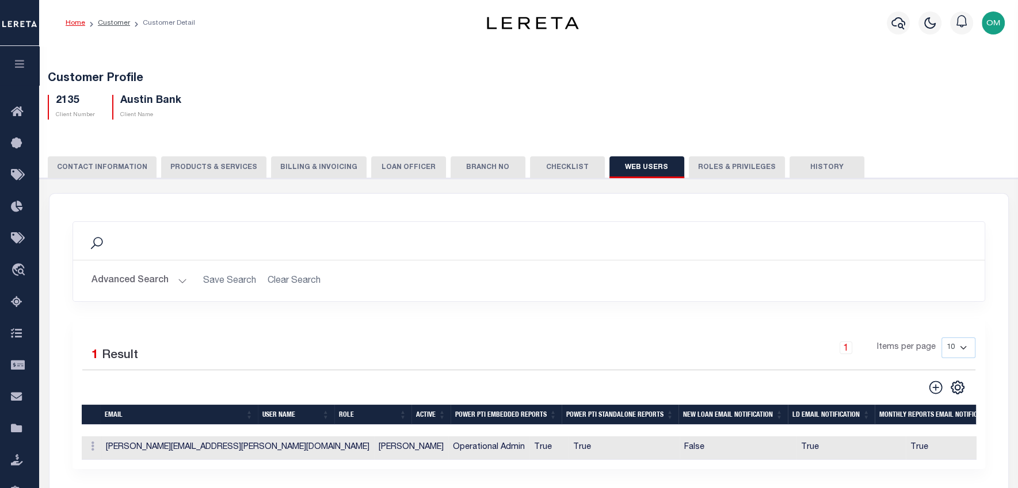
click at [184, 284] on button "Advanced Search" at bounding box center [139, 281] width 96 height 22
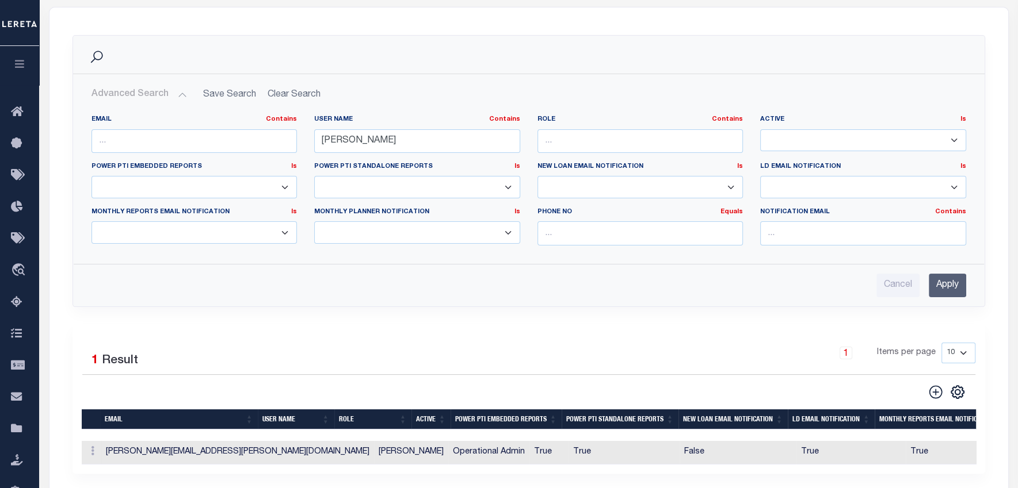
scroll to position [184, 0]
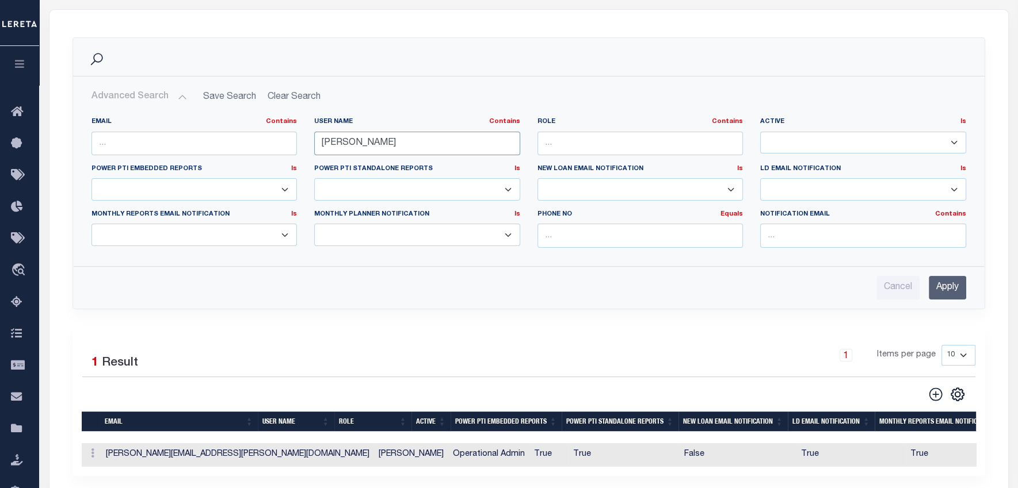
drag, startPoint x: 365, startPoint y: 143, endPoint x: 313, endPoint y: 147, distance: 52.0
click at [314, 147] on input "omar" at bounding box center [417, 144] width 206 height 24
click at [22, 60] on icon "button" at bounding box center [19, 64] width 13 height 10
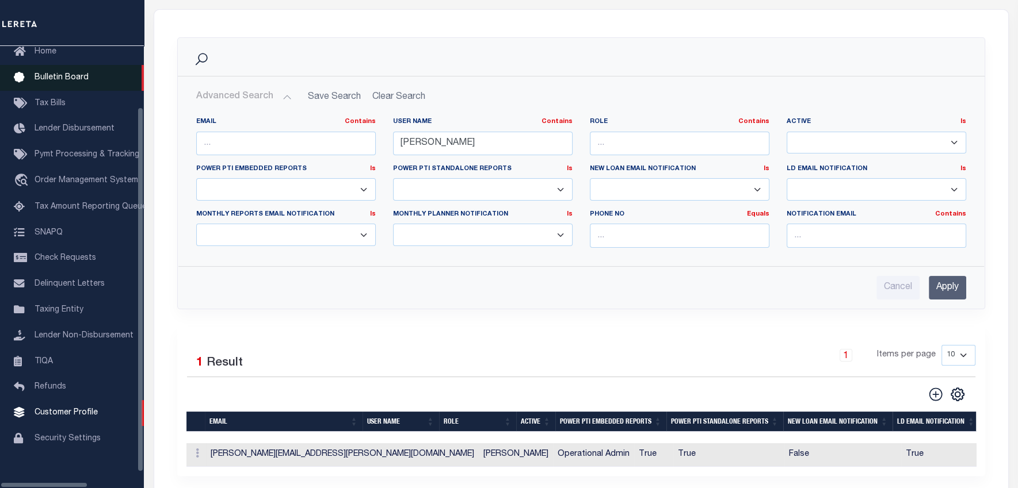
scroll to position [67, 0]
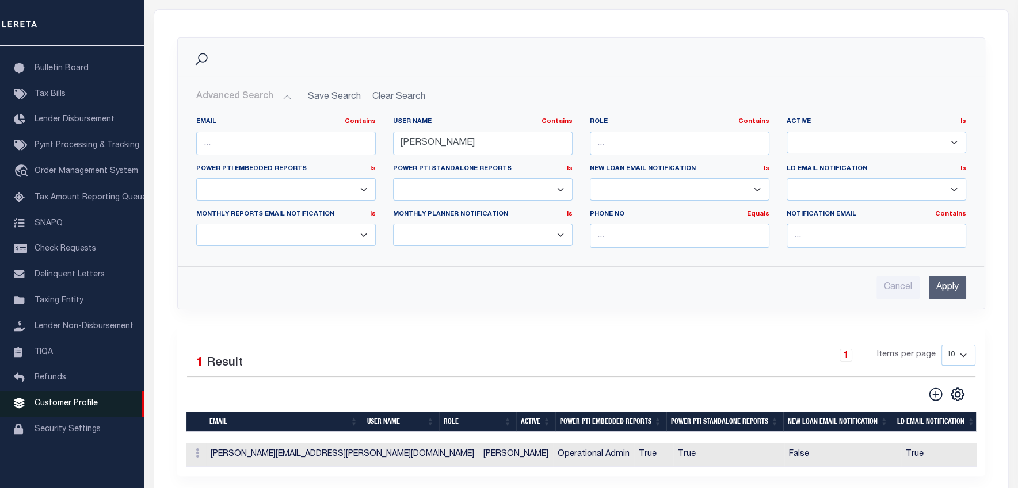
click at [69, 407] on span "Customer Profile" at bounding box center [66, 404] width 63 height 8
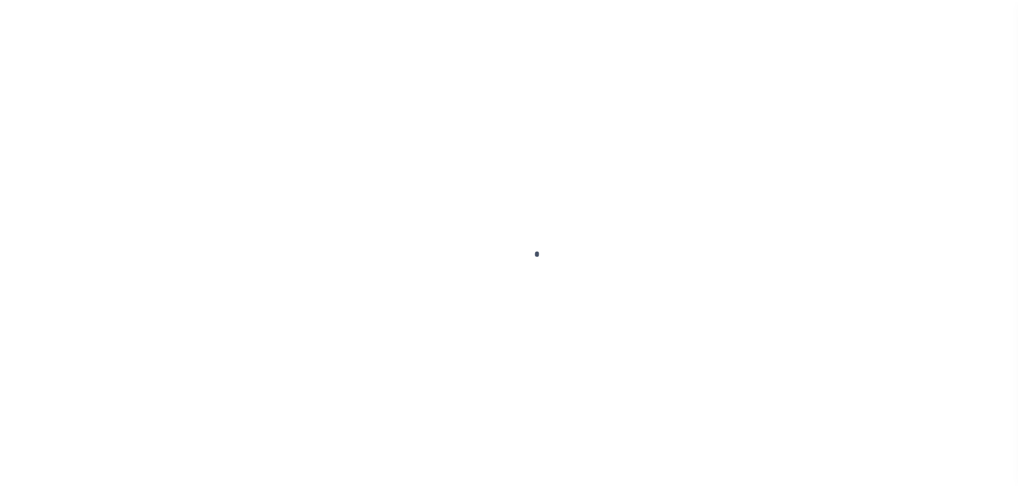
scroll to position [74, 0]
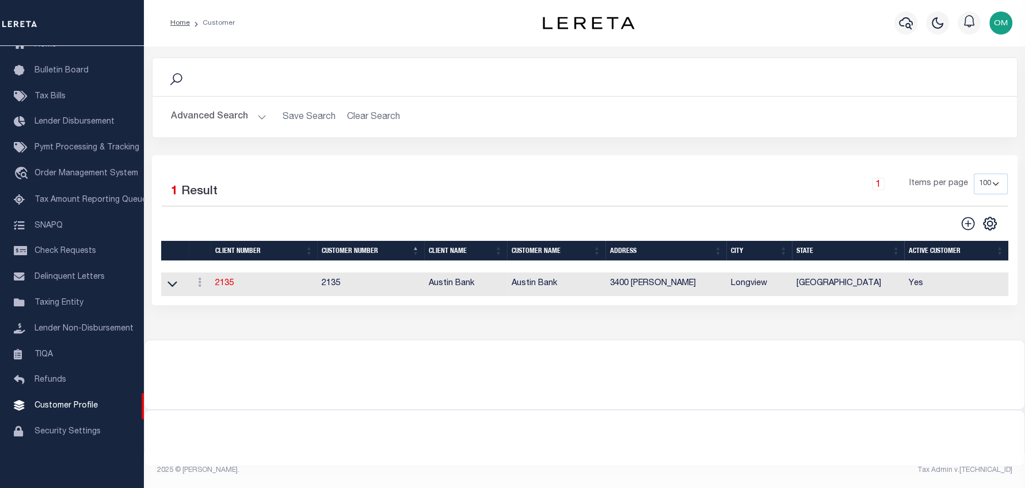
click at [258, 115] on button "Advanced Search" at bounding box center [219, 117] width 96 height 22
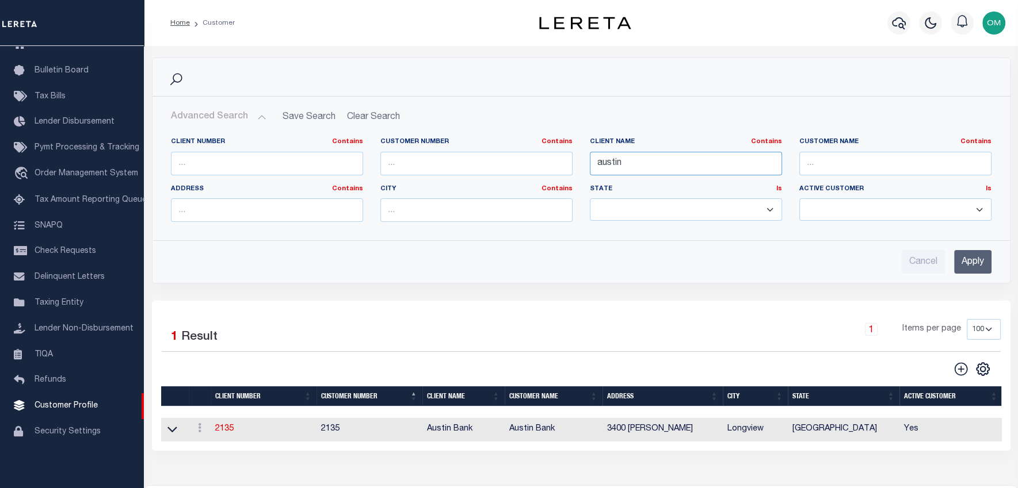
drag, startPoint x: 640, startPoint y: 165, endPoint x: 553, endPoint y: 179, distance: 88.5
click at [553, 179] on div "Client Number Contains Contains Is Customer Number Contains Contains Is Contains" at bounding box center [581, 185] width 838 height 94
type input "glacier"
click at [965, 262] on input "Apply" at bounding box center [972, 262] width 37 height 24
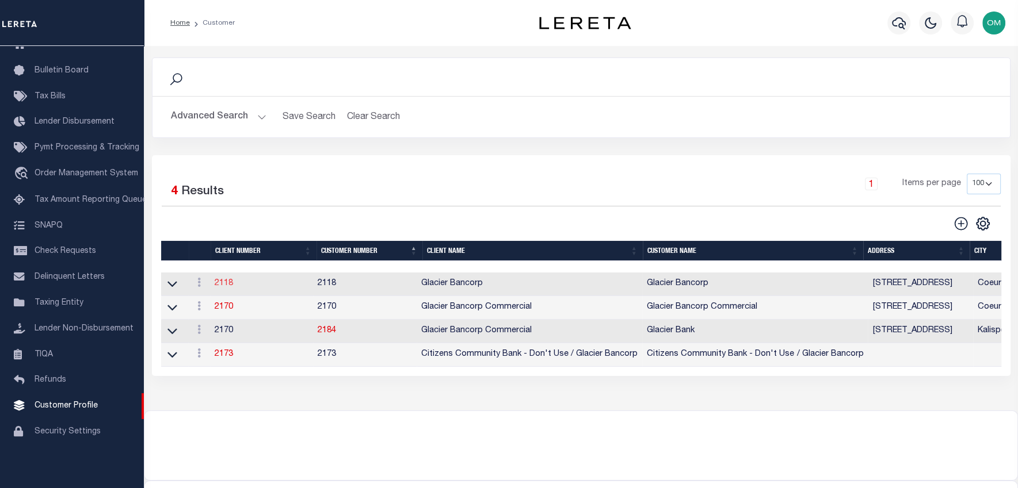
click at [222, 283] on link "2118" at bounding box center [224, 284] width 18 height 8
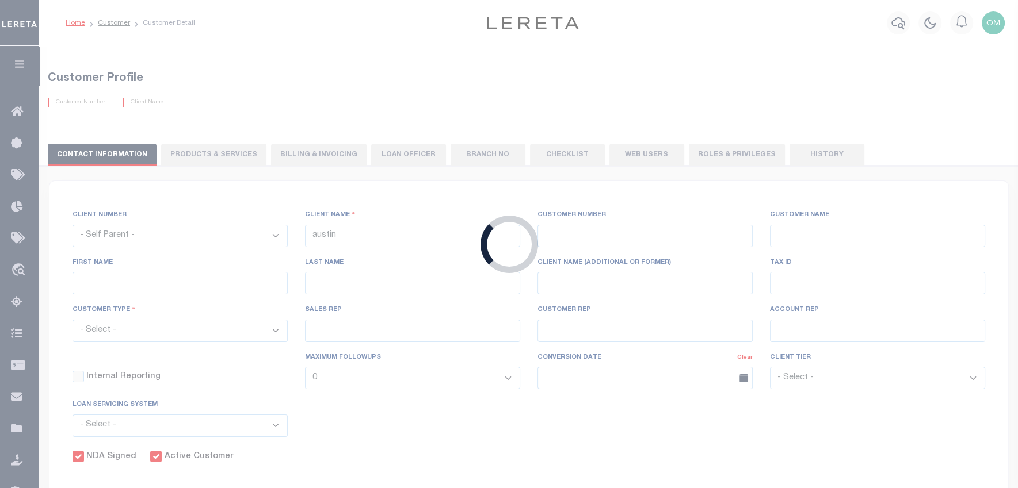
select select
type input "Glacier Bancorp"
type input "2118"
type input "Glacier Bancorp"
type input "[PERSON_NAME]"
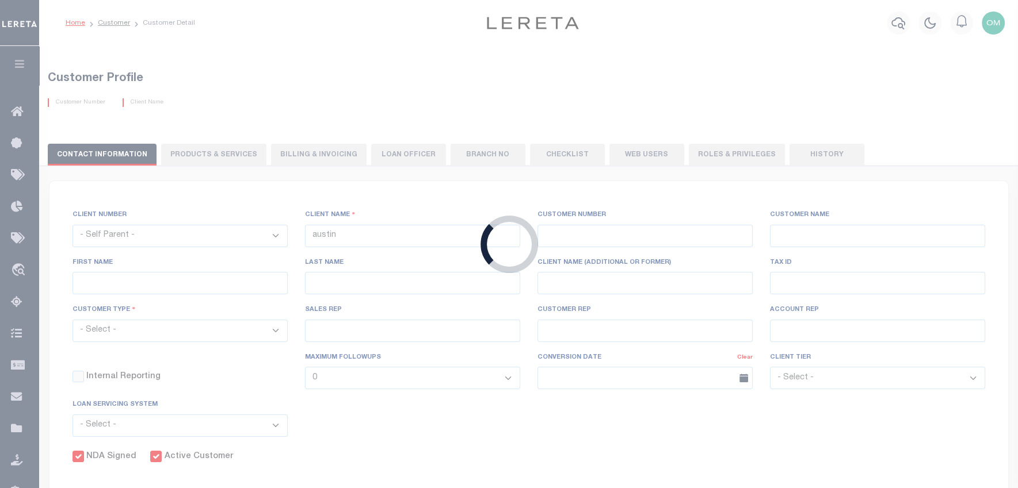
type input "[PERSON_NAME]"
select select "Residential"
type input "[PERSON_NAME]"
select select "JHS"
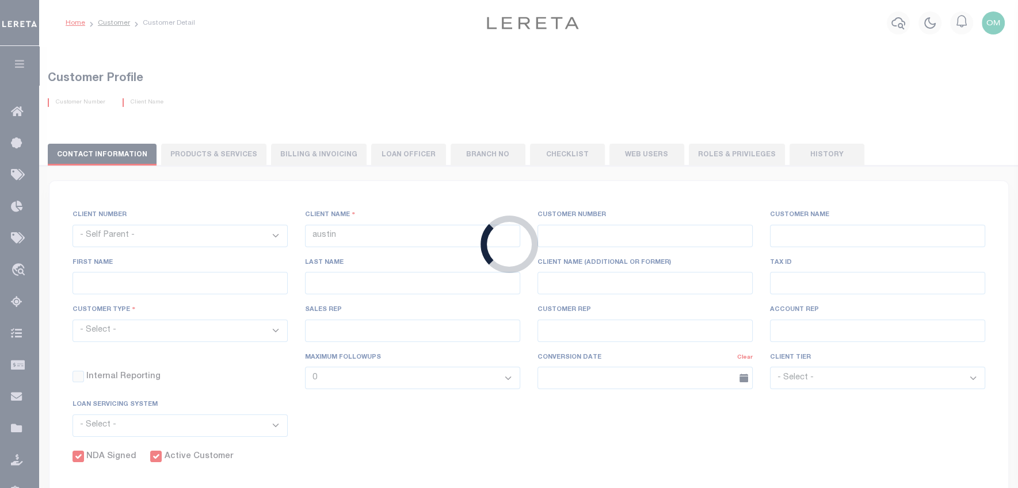
checkbox input "true"
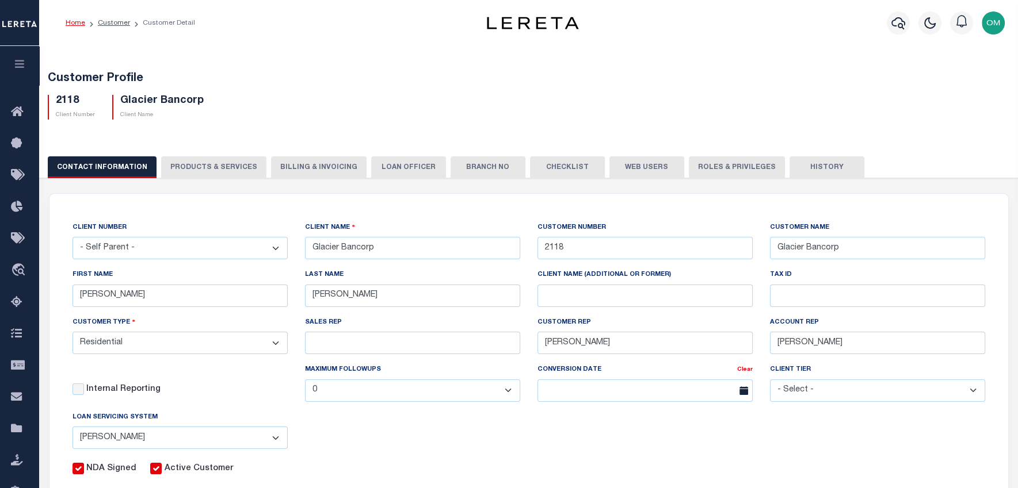
click at [618, 167] on button "Web Users" at bounding box center [646, 168] width 75 height 22
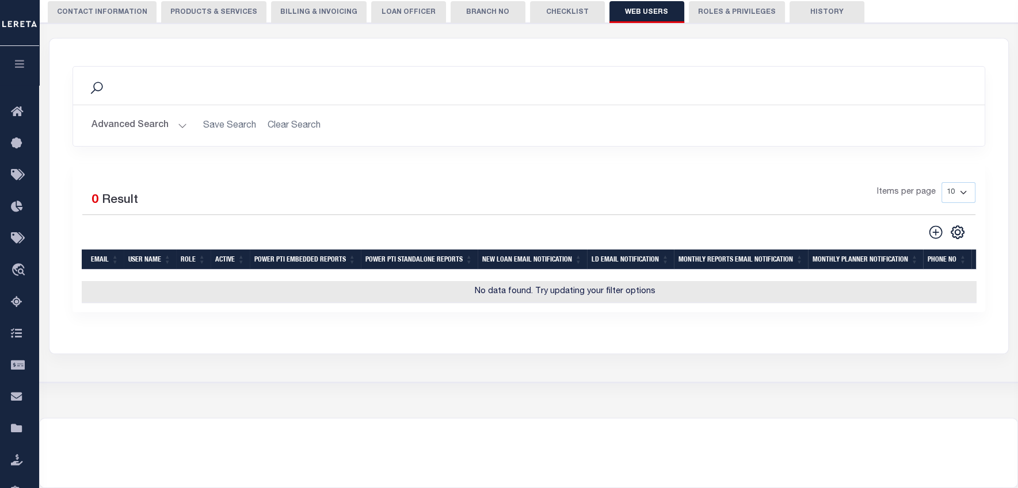
scroll to position [92, 0]
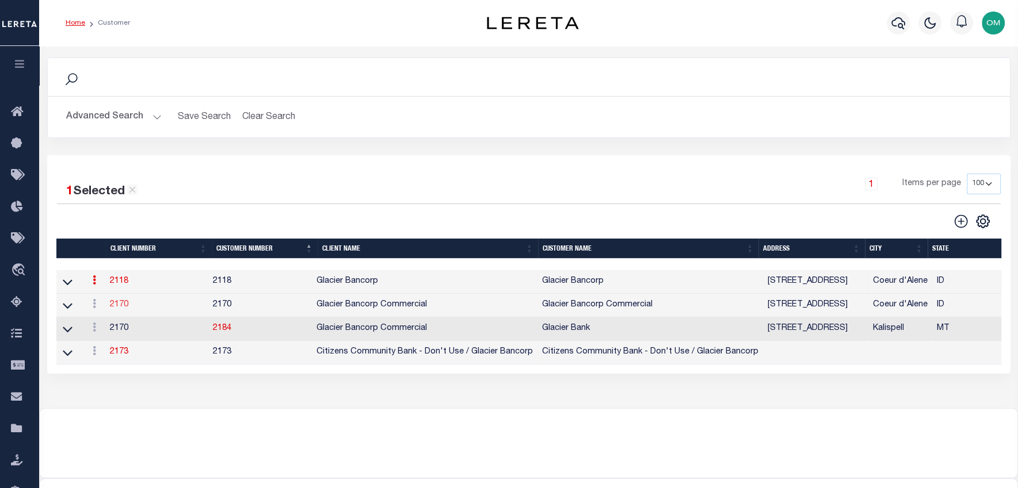
click at [117, 304] on link "2170" at bounding box center [119, 305] width 18 height 8
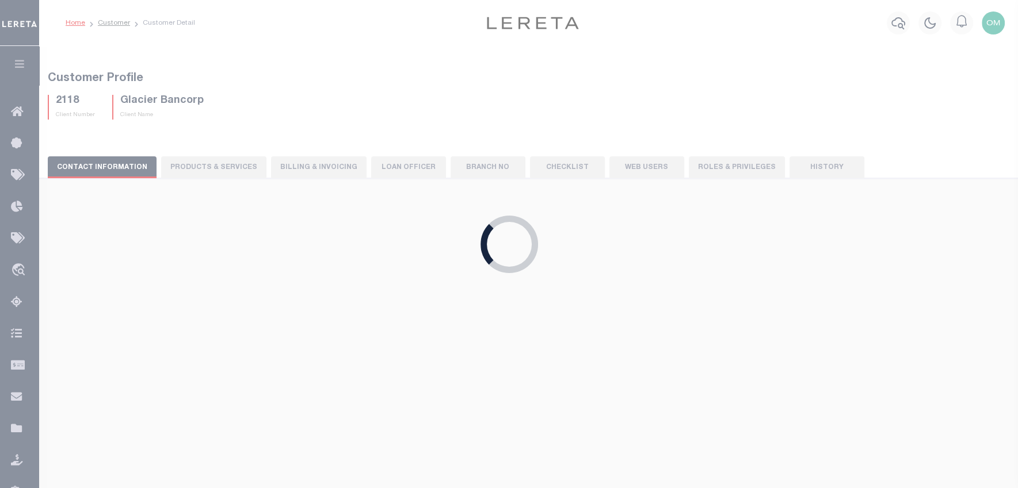
select select "2170"
type input "Glacier Bancorp Commercial"
type input "2170"
type input "Glacier Bancorp Commercial"
type input "[PERSON_NAME]"
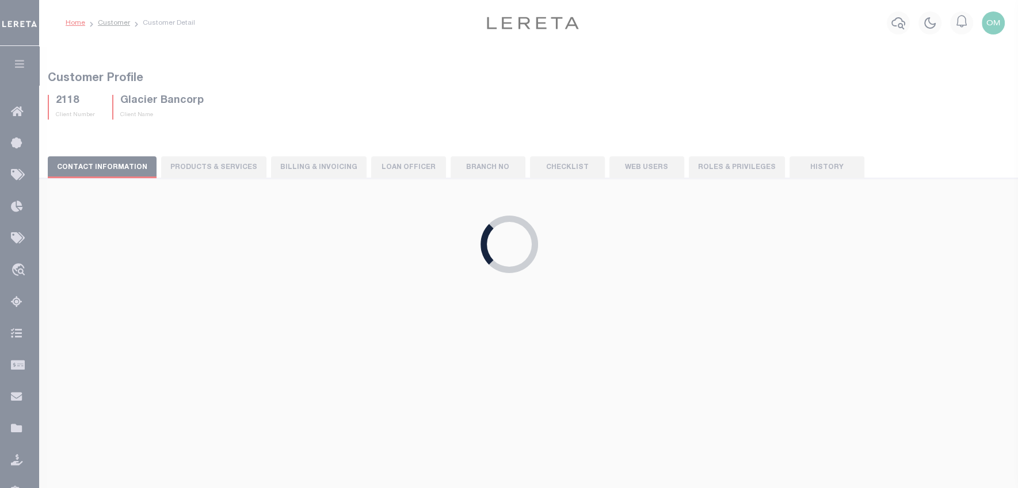
type input "[PERSON_NAME]"
select select "Commercial"
select select
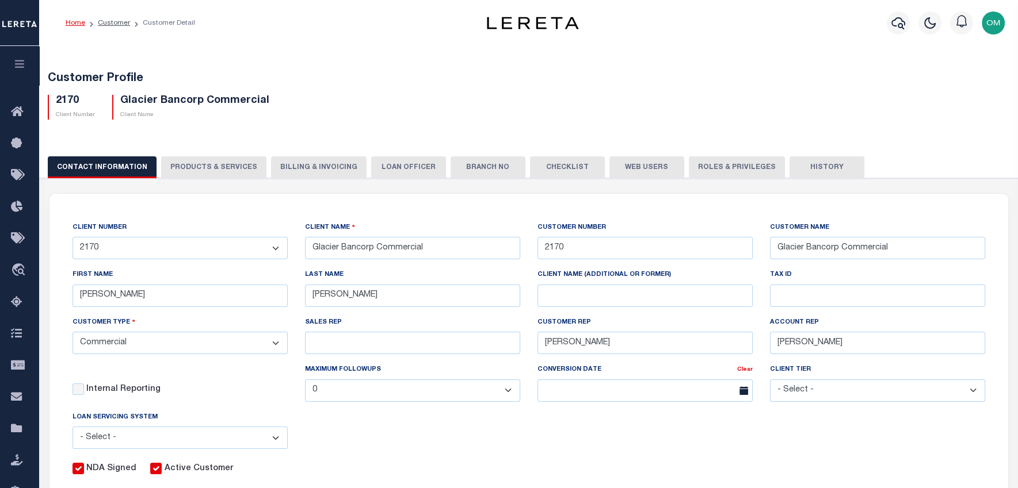
click at [638, 170] on button "Web Users" at bounding box center [646, 168] width 75 height 22
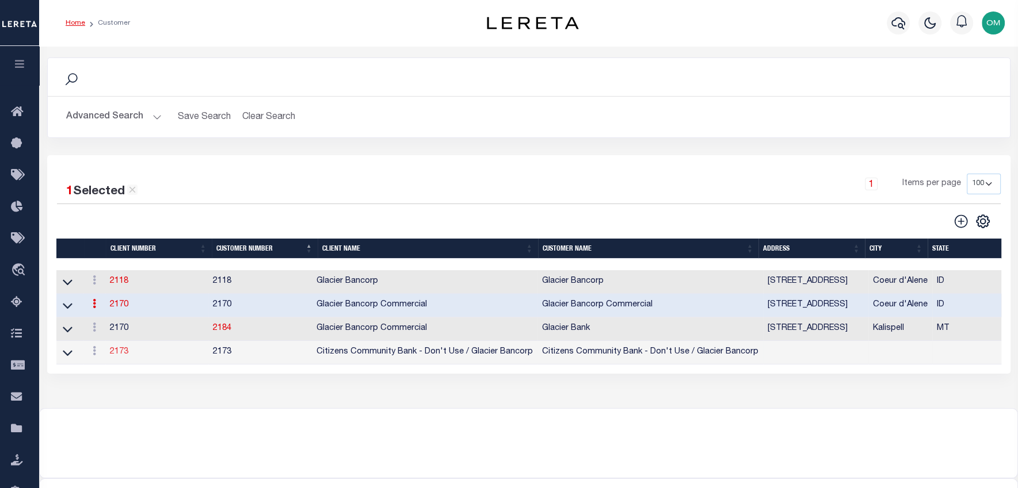
click at [120, 356] on link "2173" at bounding box center [119, 352] width 18 height 8
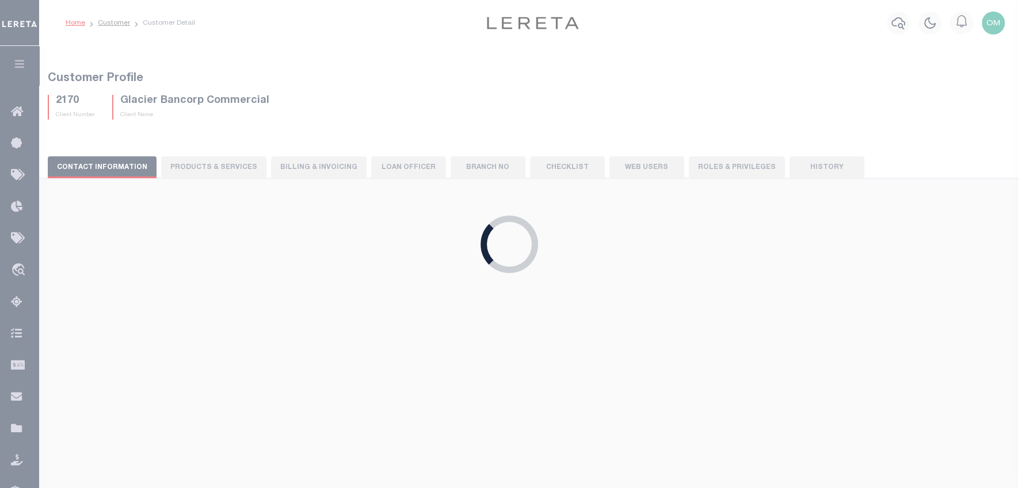
select select "2173"
type input "Citizens Community Bank - Don't Use / Glacier Bancorp"
type input "2173"
type input "Citizens Community Bank - Don't Use / Glacier Bancorp"
select select
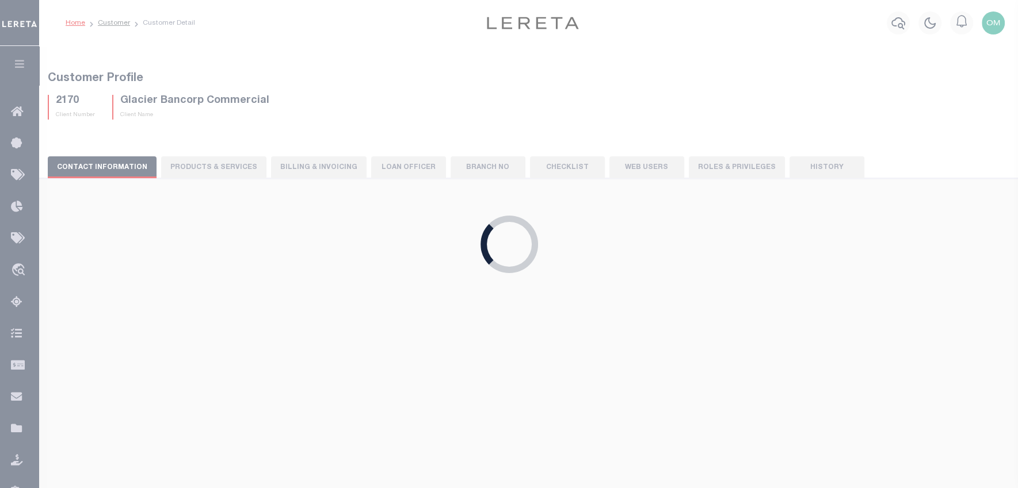
checkbox input "false"
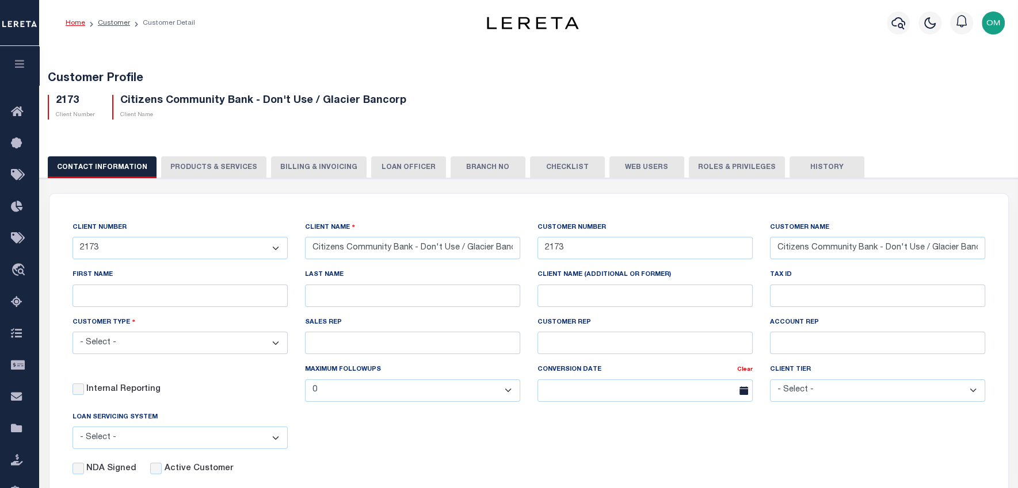
click at [639, 165] on button "Web Users" at bounding box center [646, 168] width 75 height 22
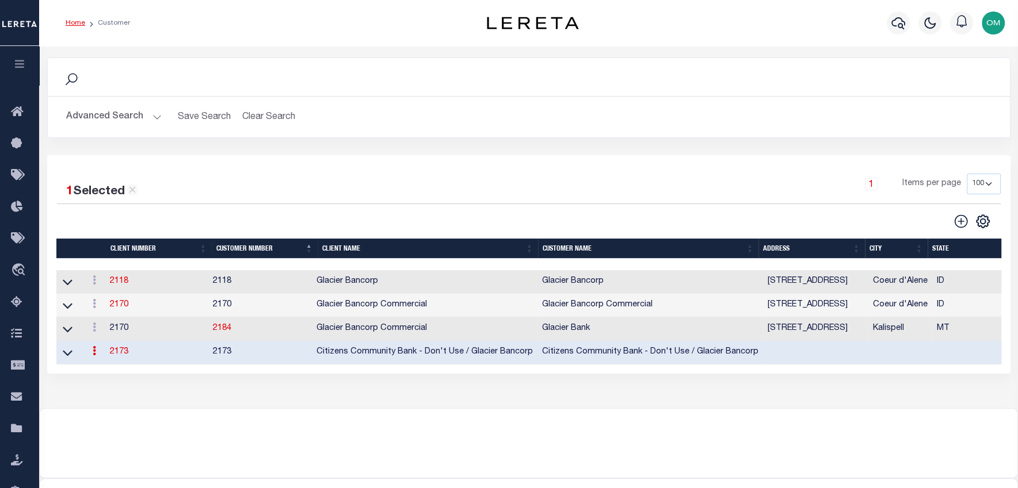
click at [107, 279] on td "2118" at bounding box center [156, 282] width 103 height 24
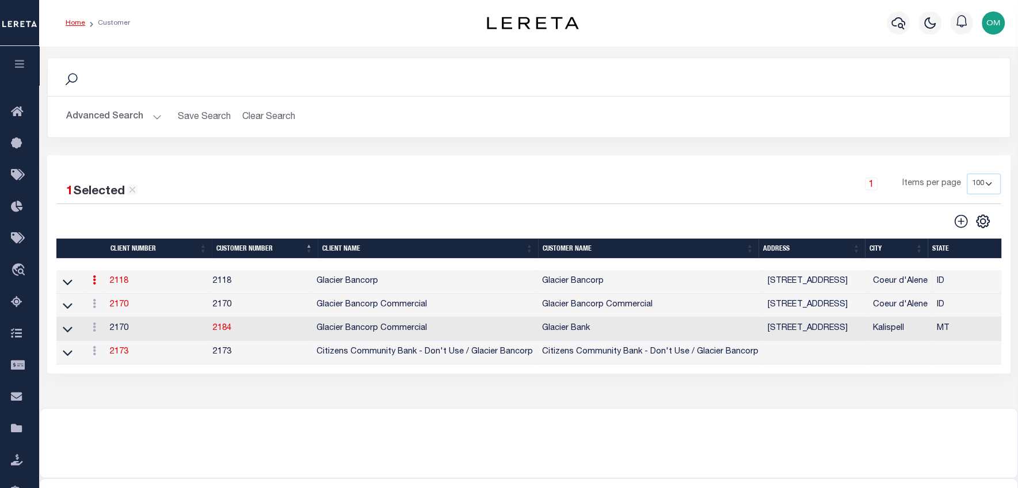
click at [113, 280] on link "2118" at bounding box center [119, 281] width 18 height 8
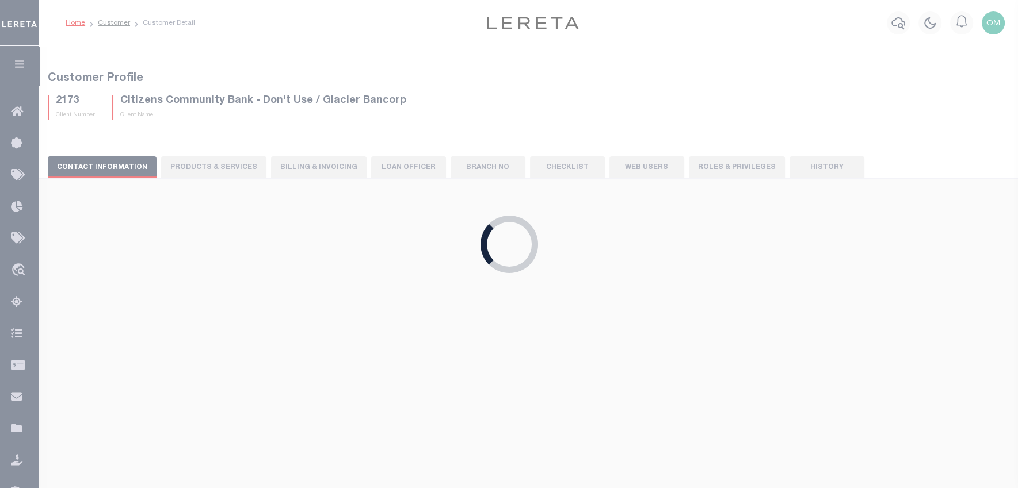
select select "2118"
type input "Glacier Bancorp"
type input "2118"
type input "Glacier Bancorp"
type input "Brianna"
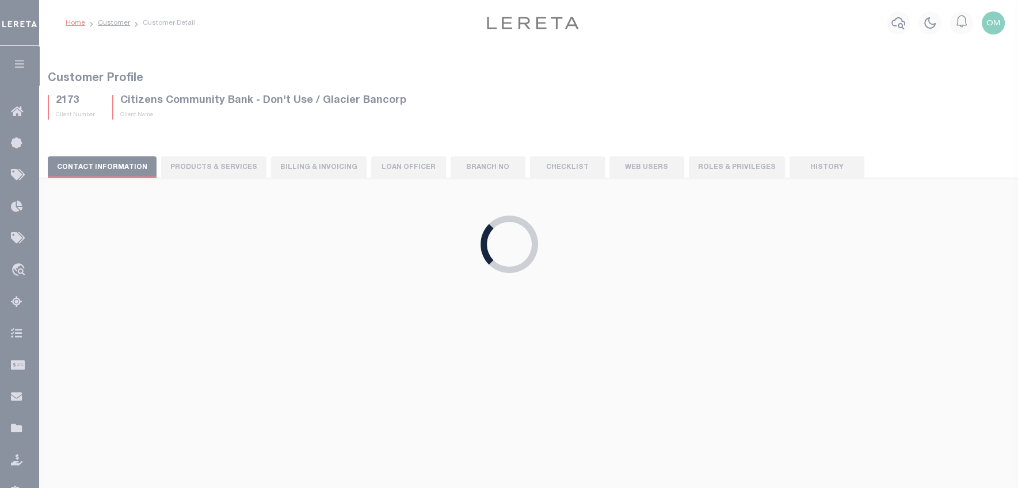
type input "Tyler"
select select "Residential"
type input "Barbara Kendrick"
type input "Debbie Vecellio"
select select "JHS"
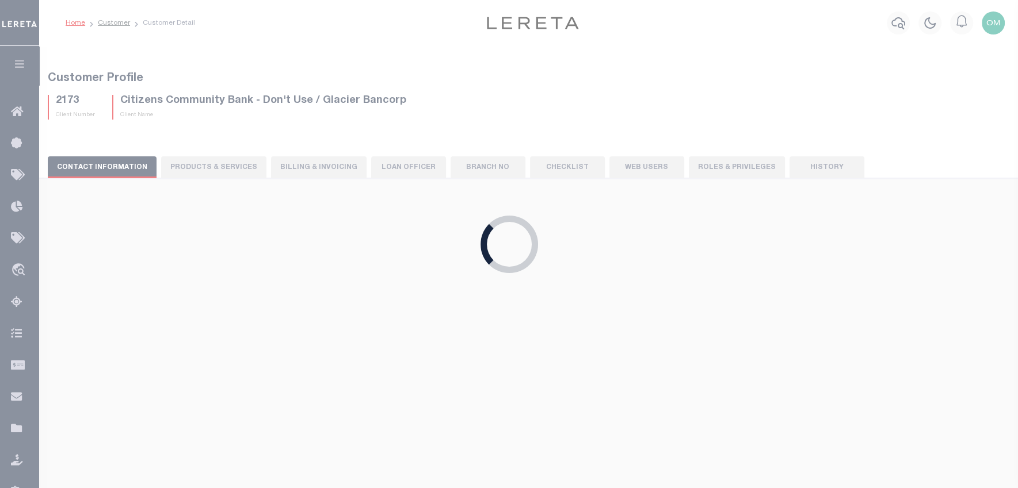
checkbox input "true"
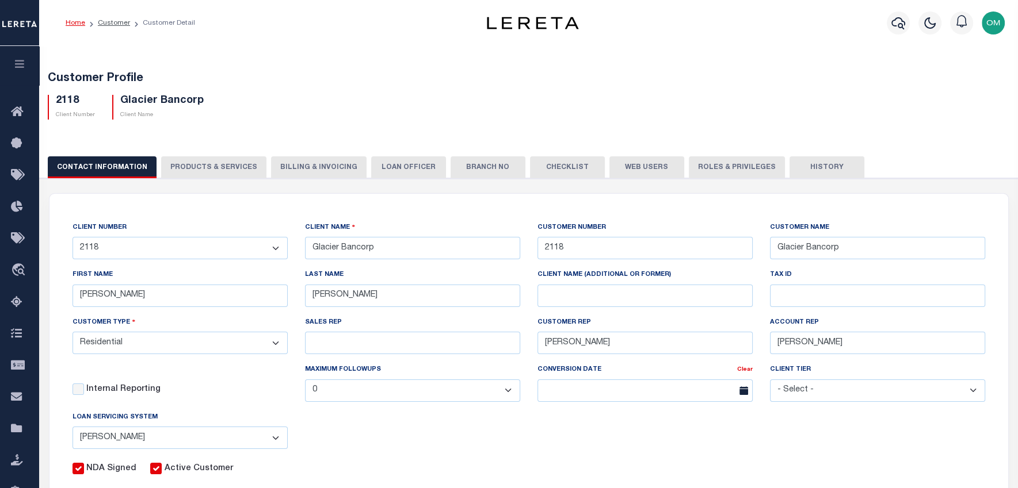
click at [622, 162] on button "Web Users" at bounding box center [646, 168] width 75 height 22
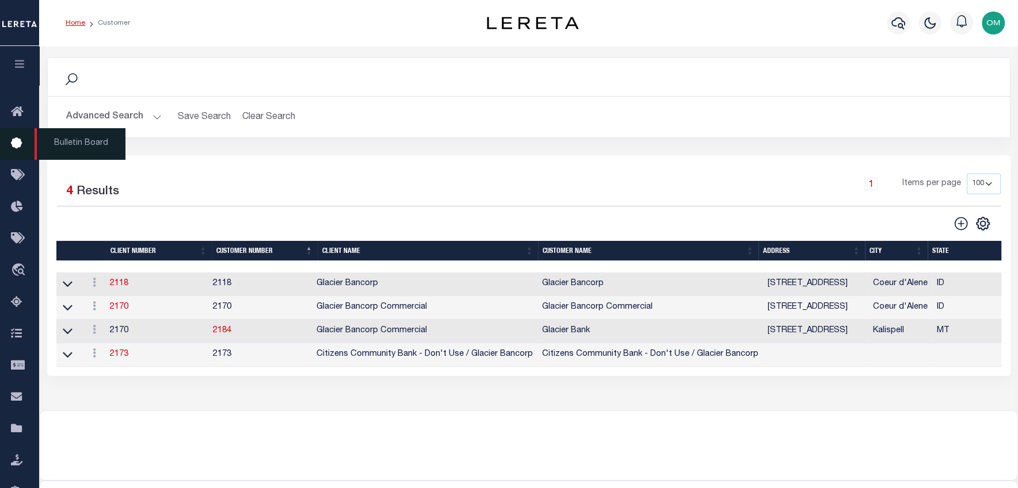
drag, startPoint x: 23, startPoint y: 63, endPoint x: 26, endPoint y: 68, distance: 5.9
click at [23, 64] on icon "button" at bounding box center [19, 64] width 13 height 10
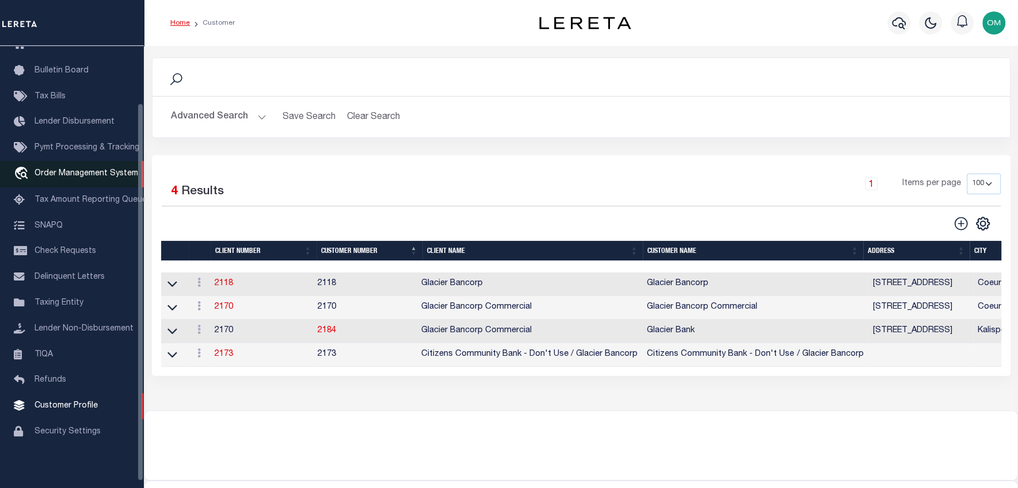
scroll to position [67, 0]
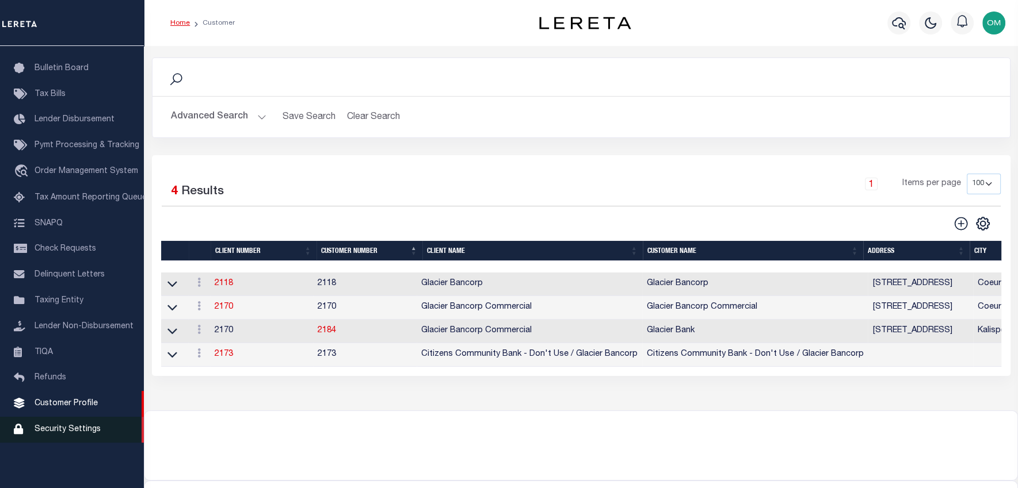
click at [76, 434] on span "Security Settings" at bounding box center [68, 430] width 66 height 8
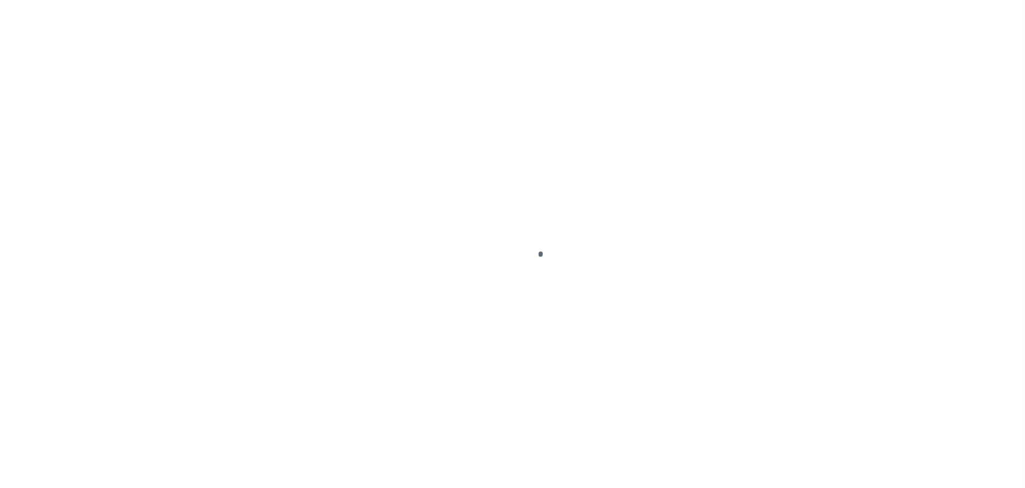
select select "100"
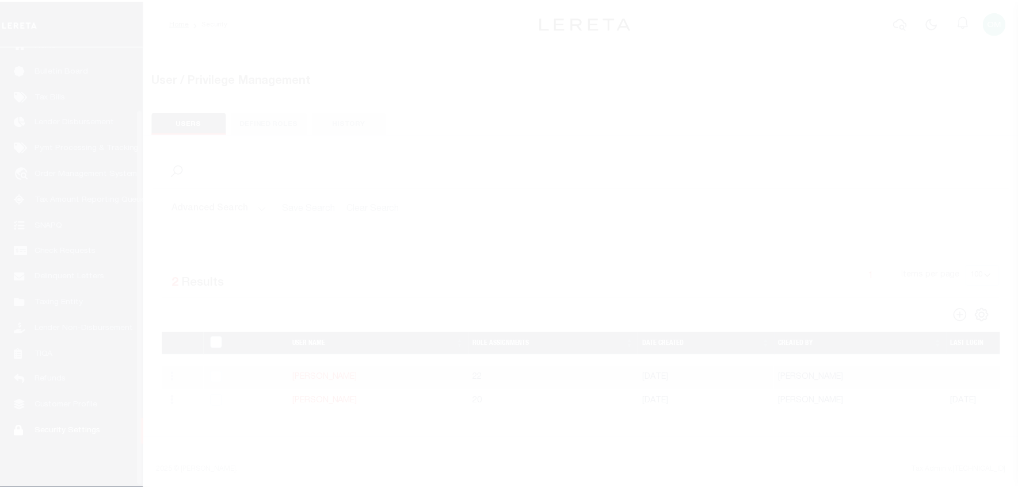
scroll to position [74, 0]
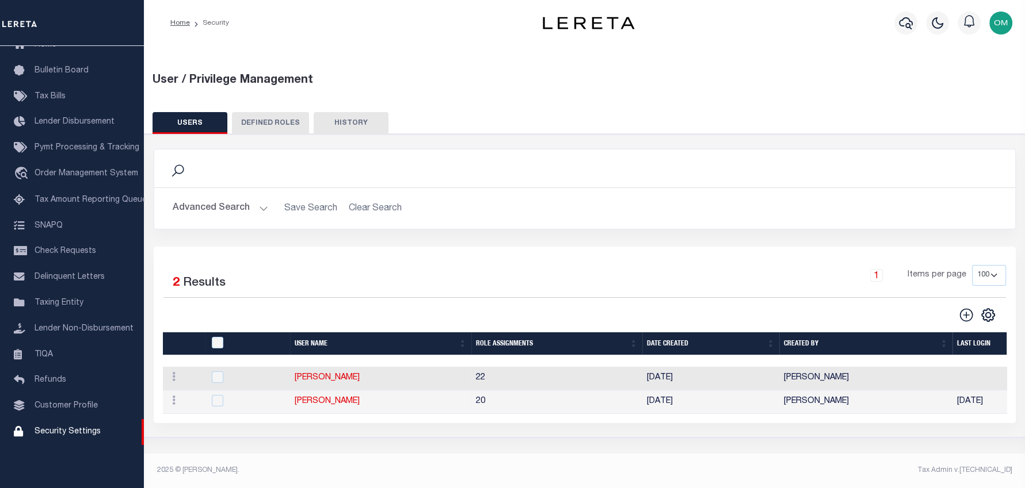
click at [269, 122] on button "DEFINED ROLES" at bounding box center [270, 123] width 77 height 22
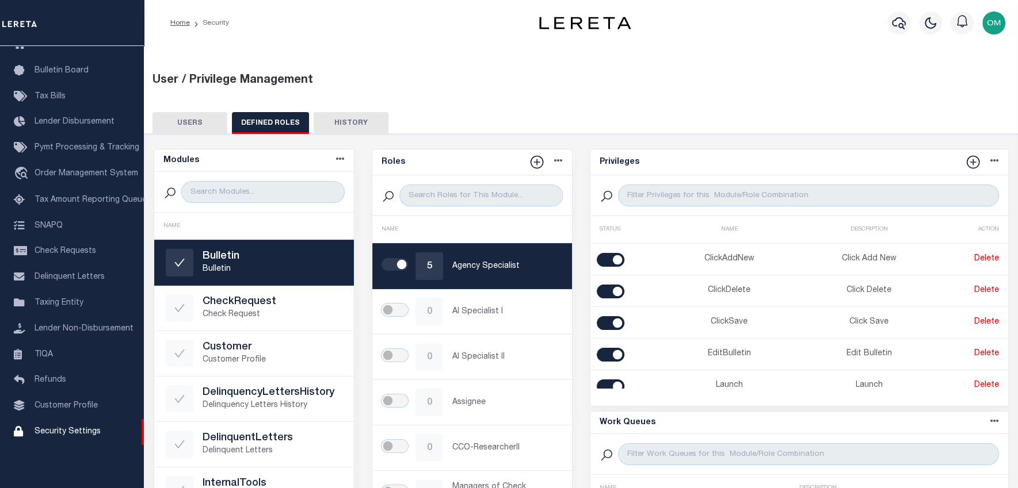
click at [331, 119] on button "HISTORY" at bounding box center [351, 123] width 75 height 22
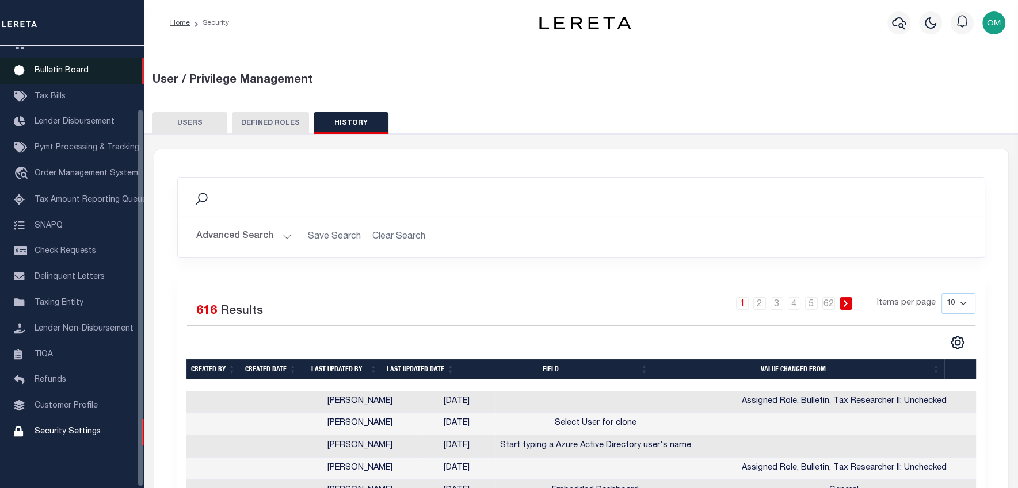
click at [51, 58] on link "Bulletin Board" at bounding box center [72, 71] width 144 height 26
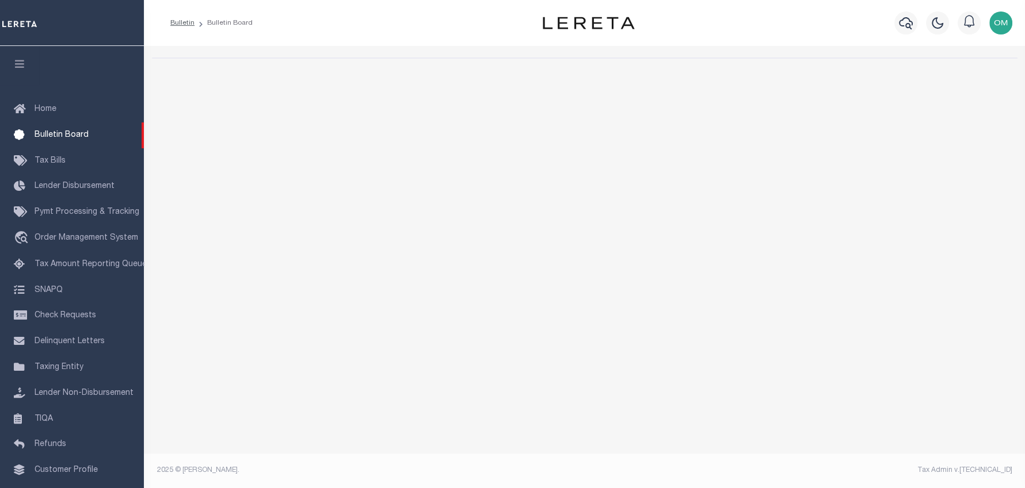
select select "50"
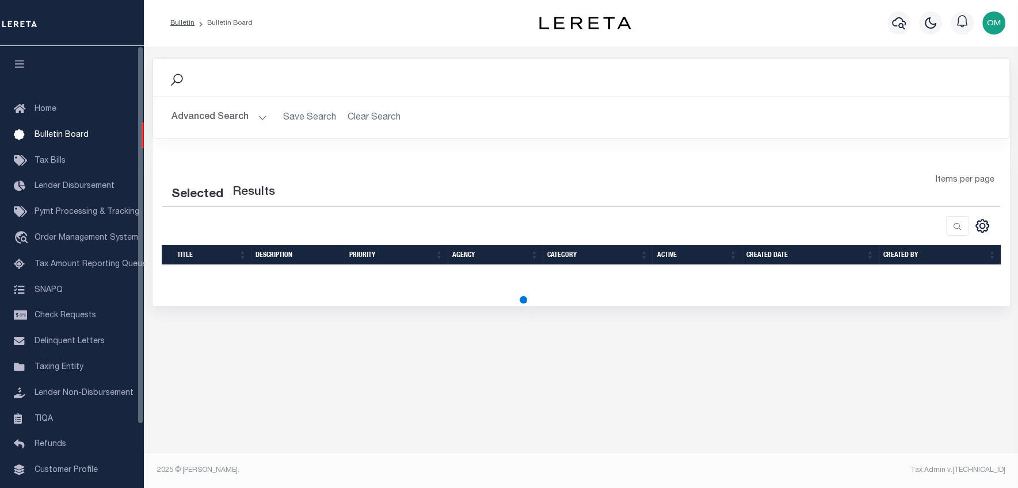
select select "50"
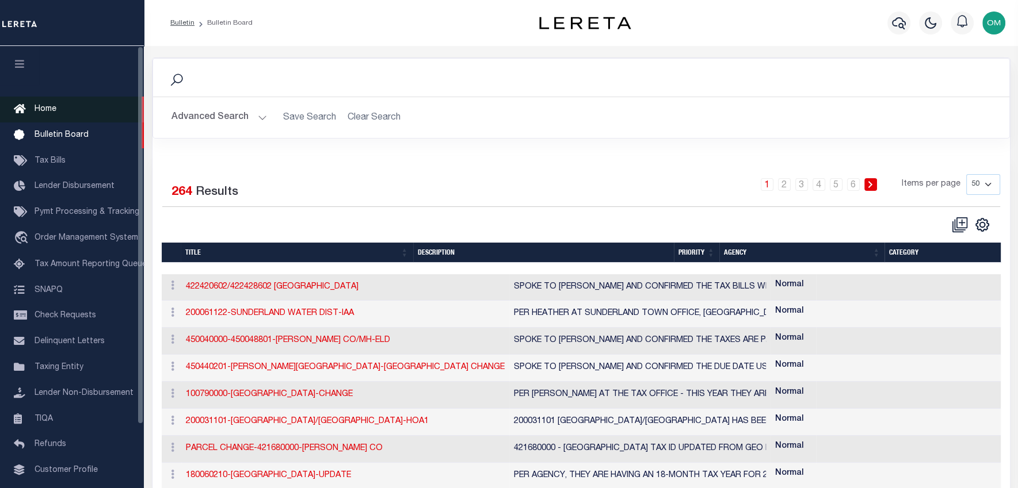
click at [50, 102] on link "Home" at bounding box center [72, 110] width 144 height 26
